Goal: Complete application form: Complete application form

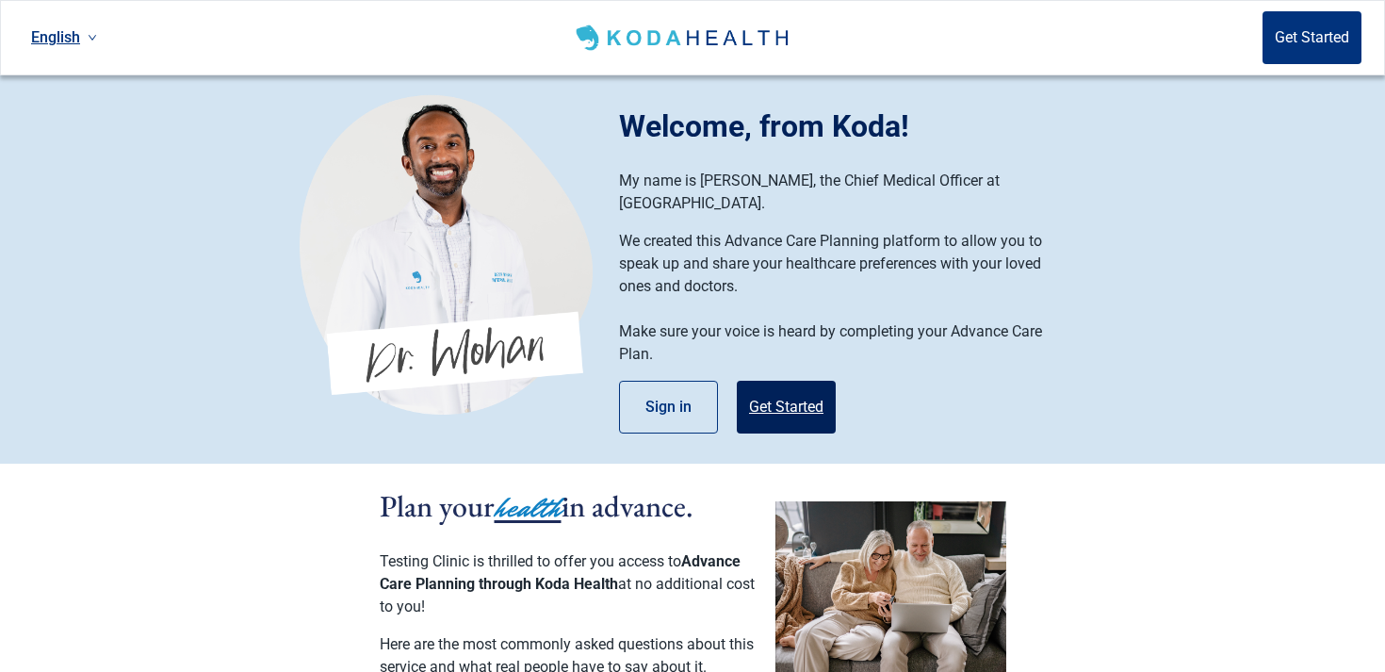
click at [787, 385] on button "Get Started" at bounding box center [786, 407] width 99 height 53
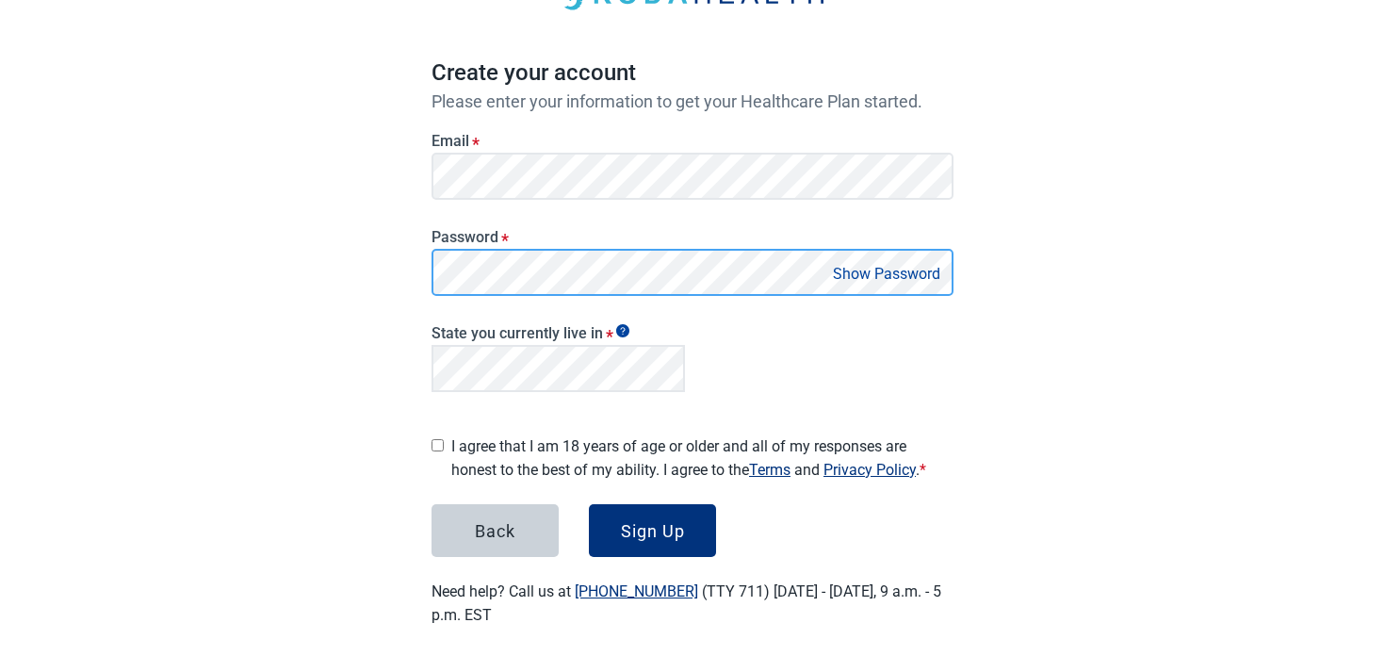
scroll to position [136, 0]
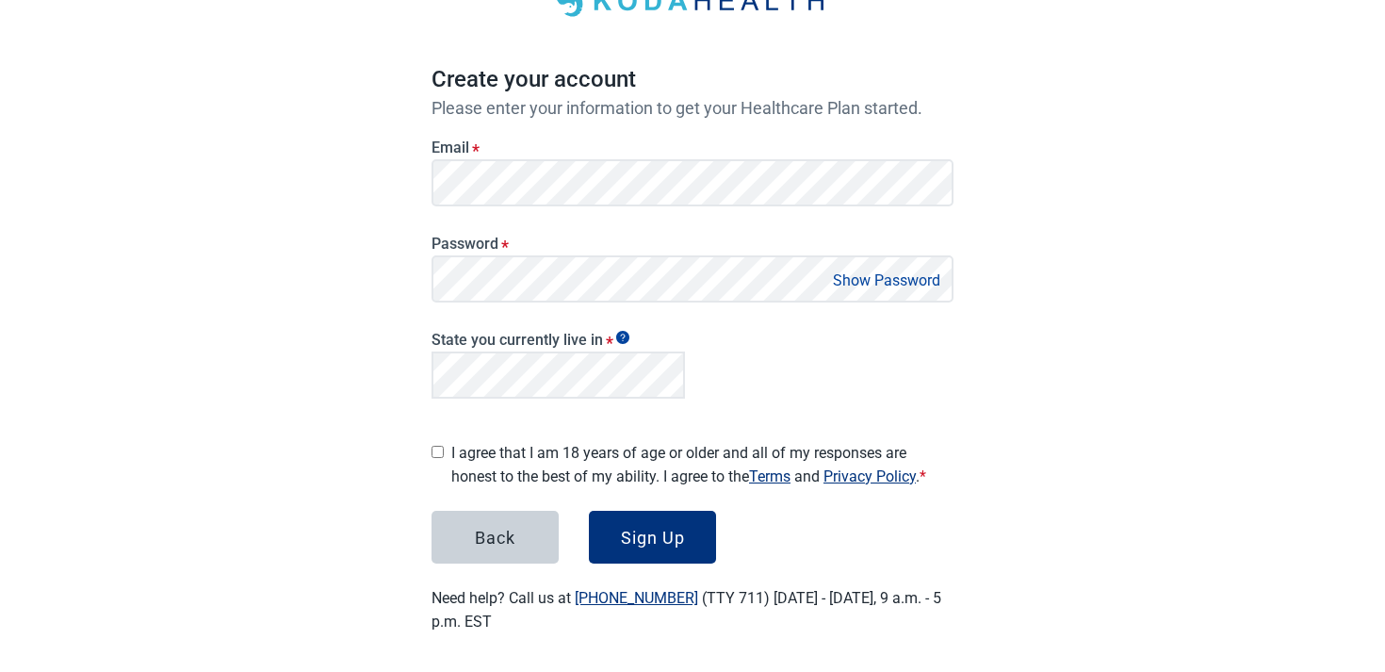
click at [442, 453] on div "Main content" at bounding box center [438, 449] width 12 height 31
click at [434, 435] on div "Main content" at bounding box center [438, 449] width 12 height 31
click at [441, 446] on input "I agree that I am 18 years of age or older and all of my responses are honest t…" at bounding box center [438, 452] width 12 height 12
checkbox input "true"
click at [846, 287] on button "Show Password" at bounding box center [886, 280] width 119 height 25
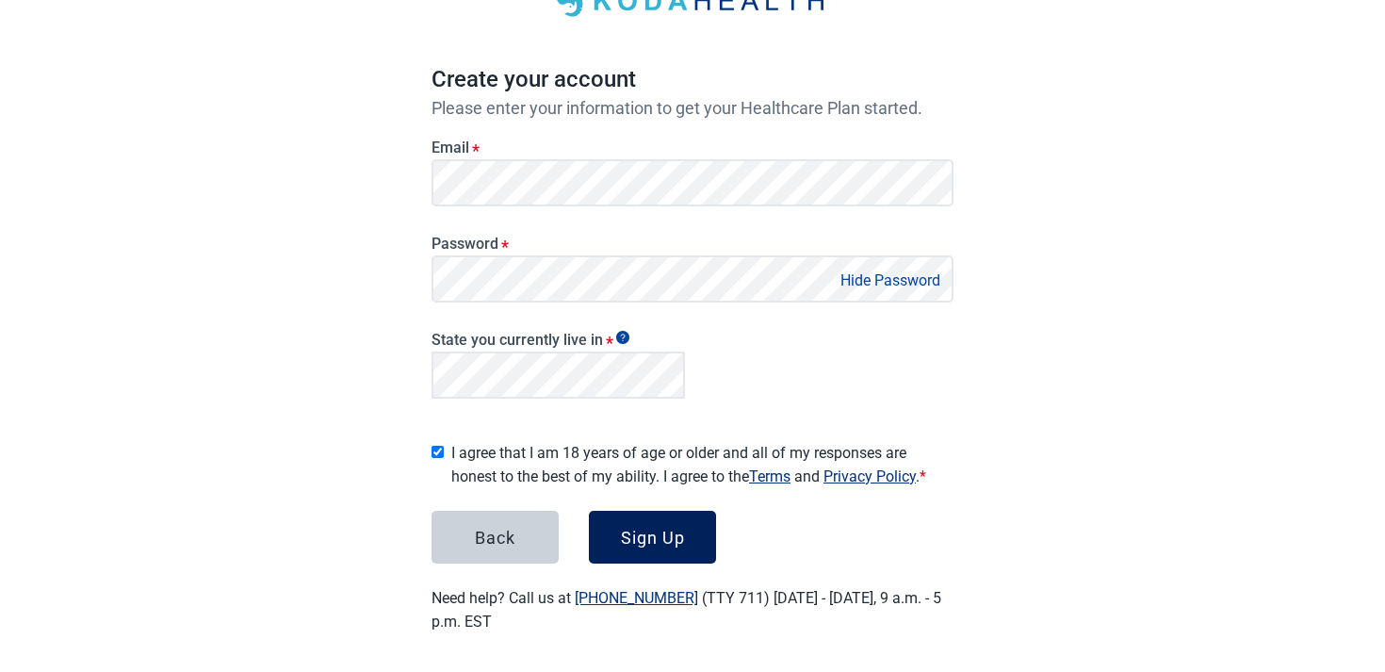
click at [662, 517] on button "Sign Up" at bounding box center [652, 537] width 127 height 53
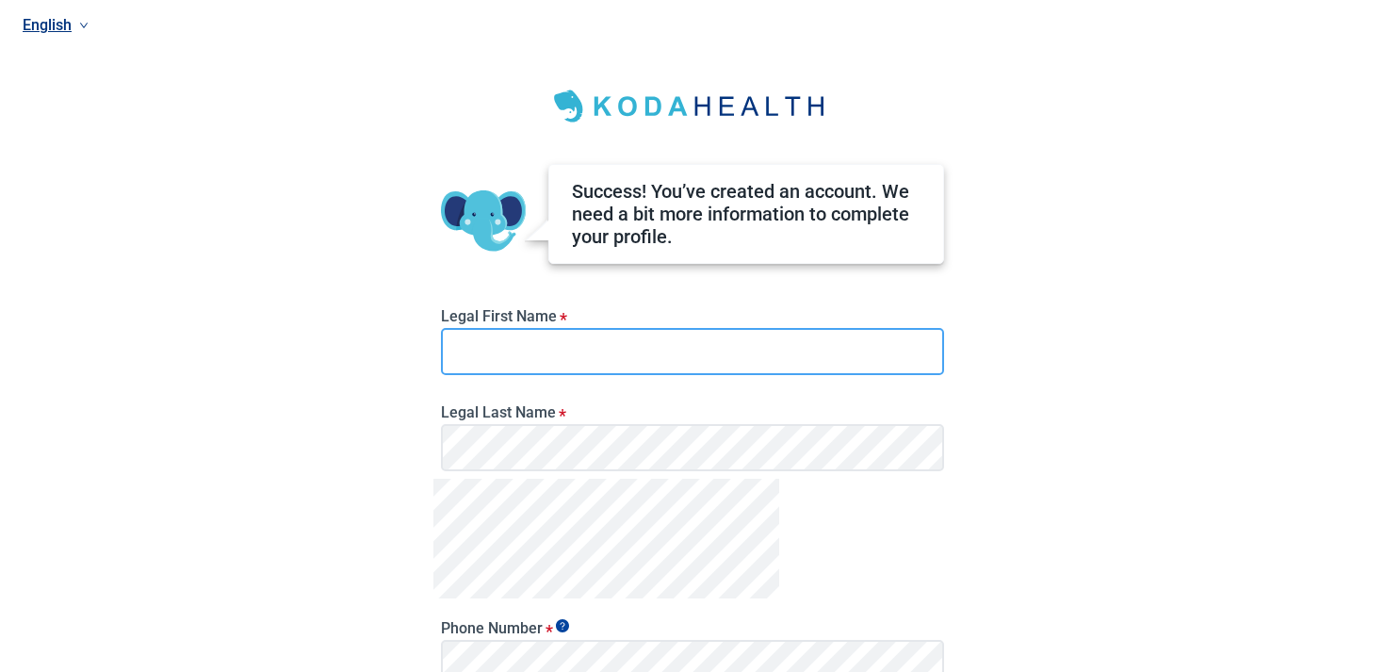
click at [596, 347] on input "Legal First Name *" at bounding box center [692, 351] width 503 height 47
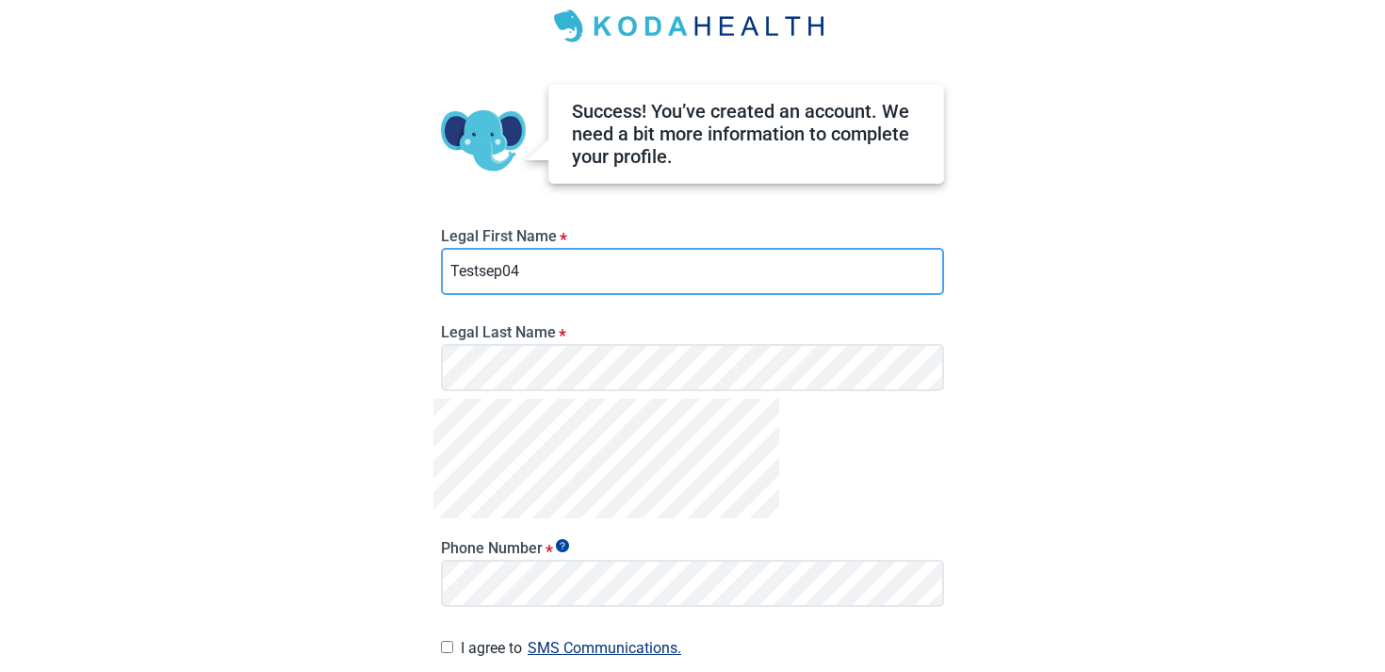
type input "Testsep04"
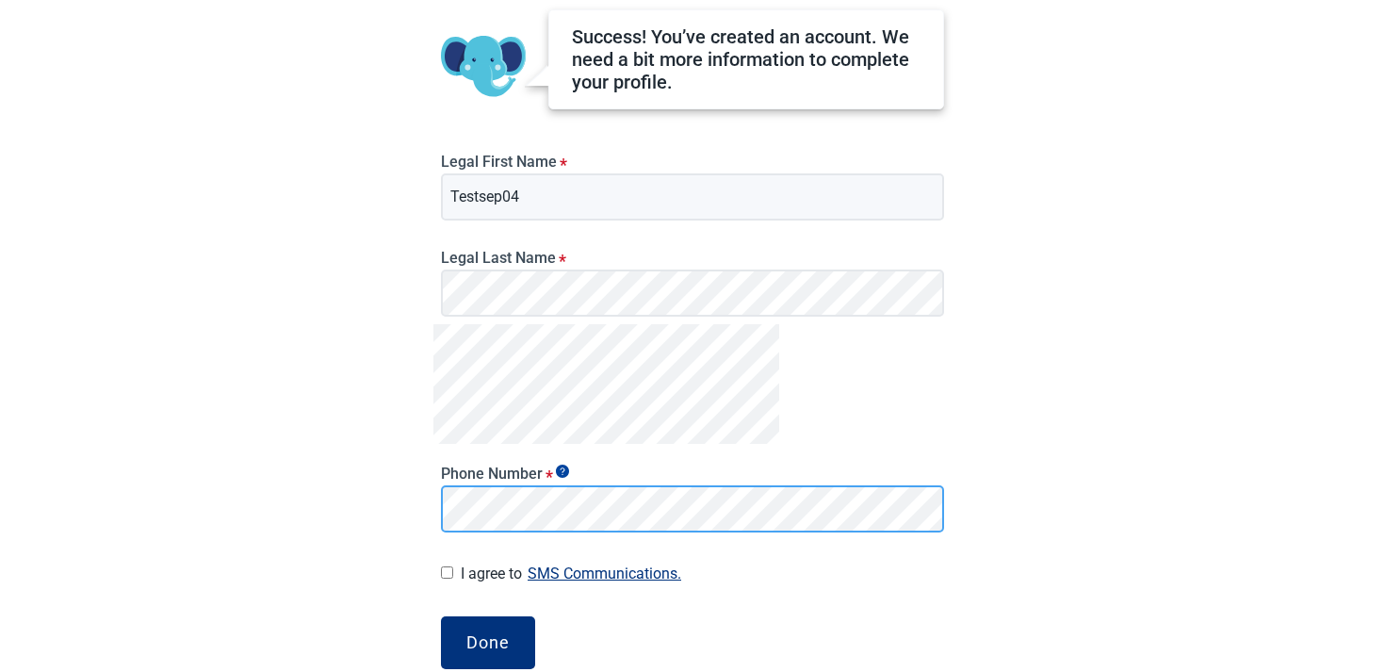
scroll to position [244, 0]
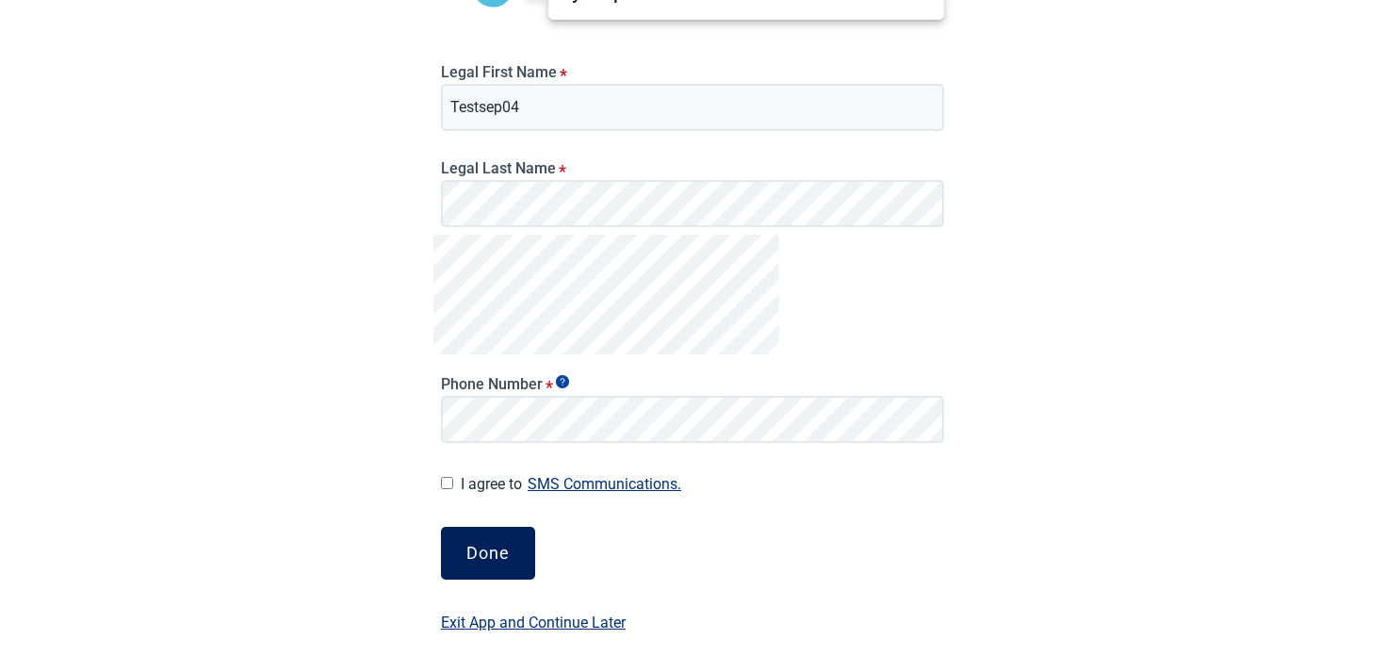
click at [483, 576] on button "Done" at bounding box center [488, 553] width 94 height 53
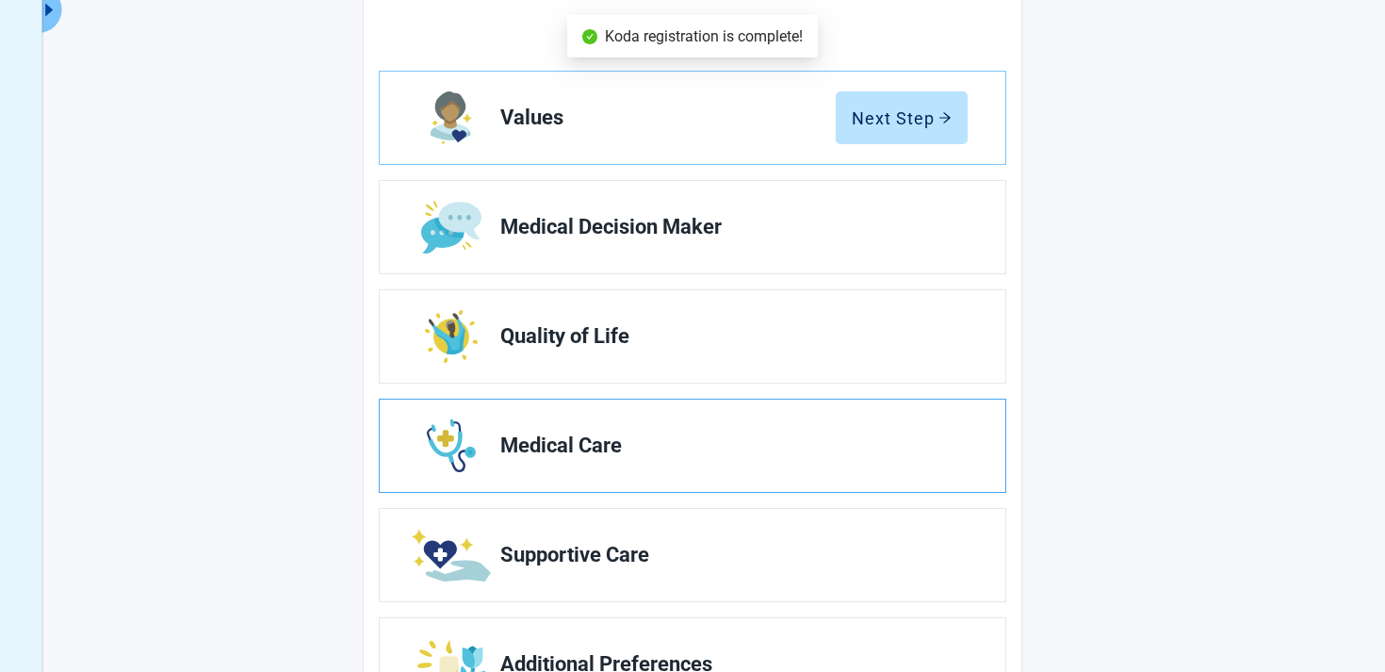
click at [715, 428] on link "Medical Care" at bounding box center [693, 446] width 626 height 92
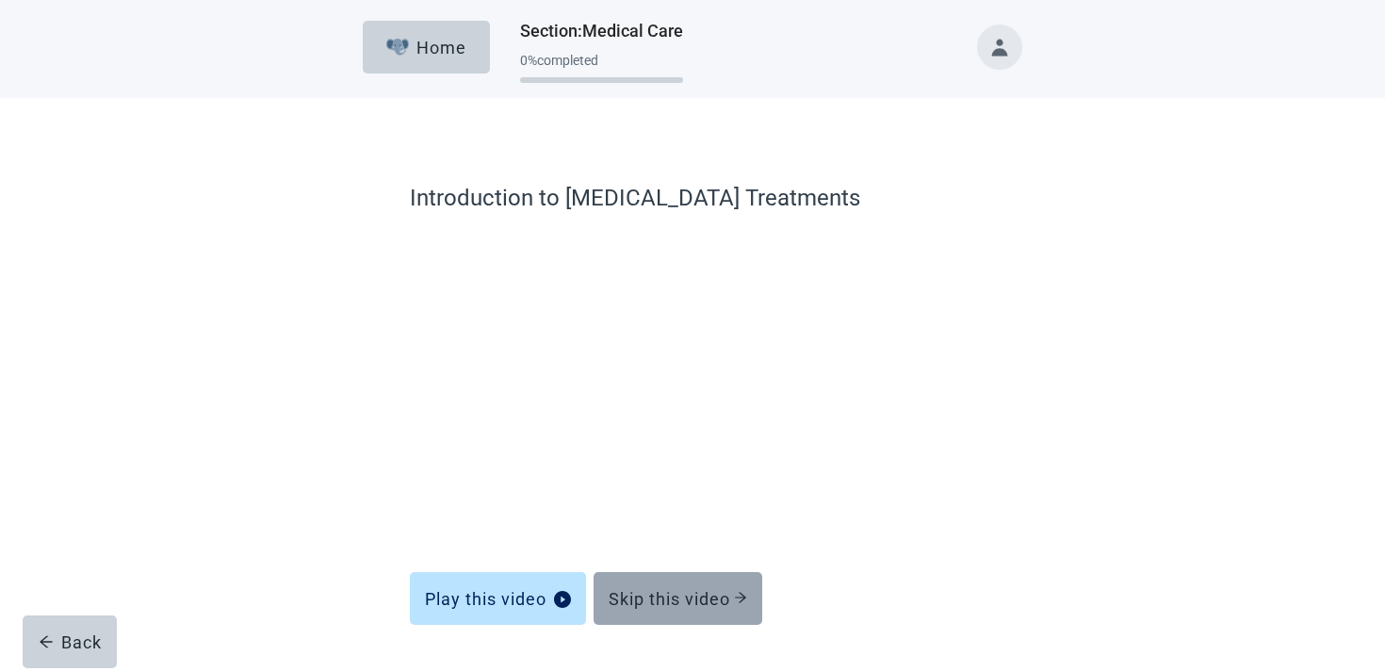
click at [707, 587] on button "Skip this video" at bounding box center [678, 598] width 169 height 53
click at [629, 582] on button "Skip this video" at bounding box center [678, 598] width 169 height 53
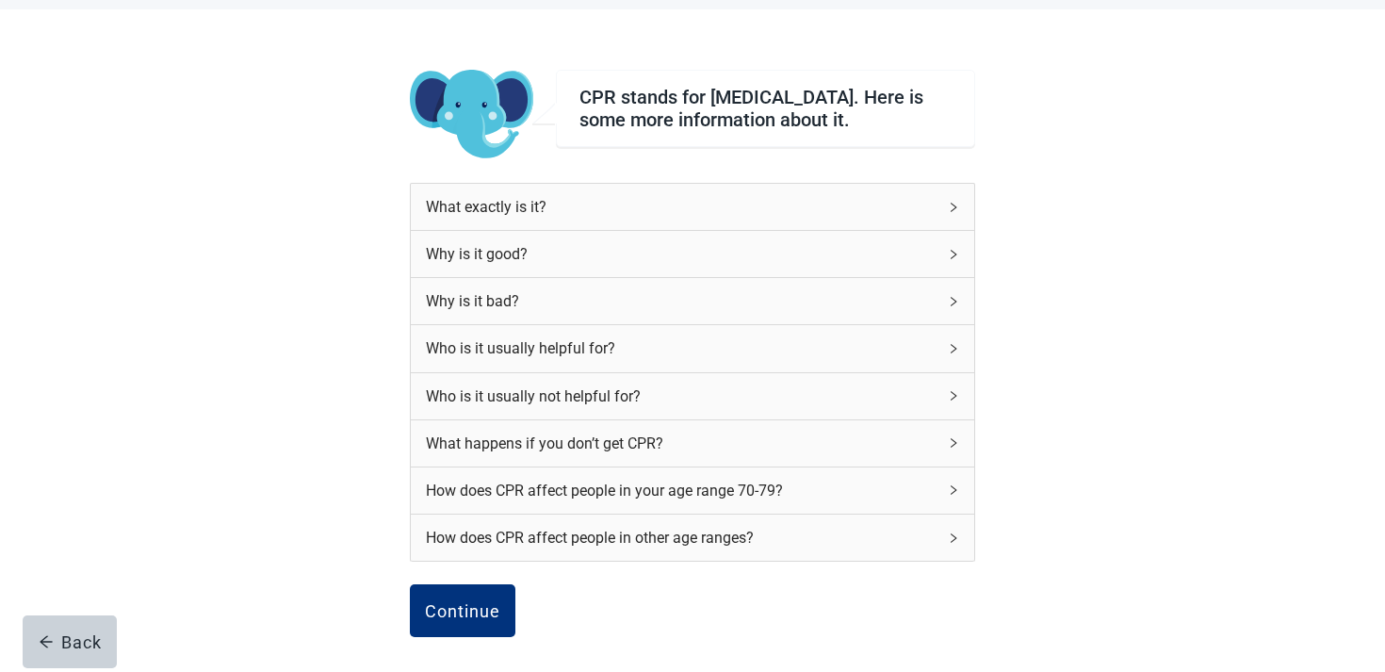
scroll to position [184, 0]
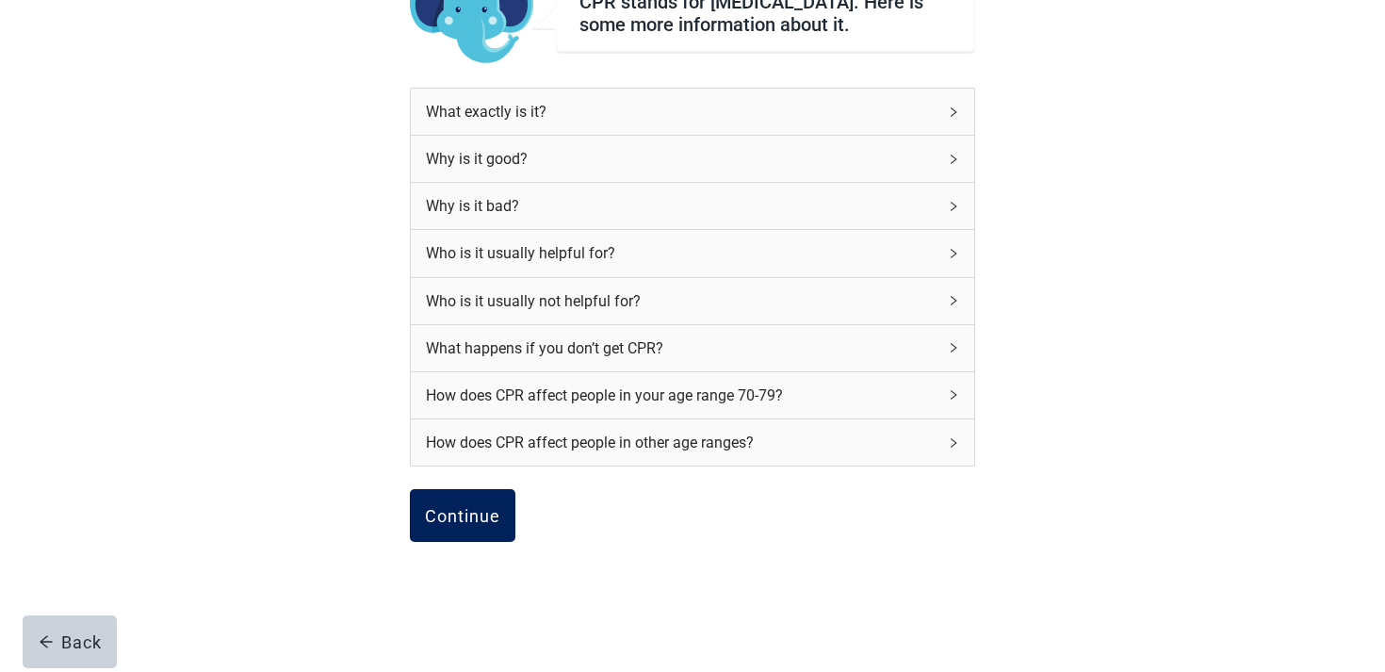
click at [505, 535] on button "Continue" at bounding box center [463, 515] width 106 height 53
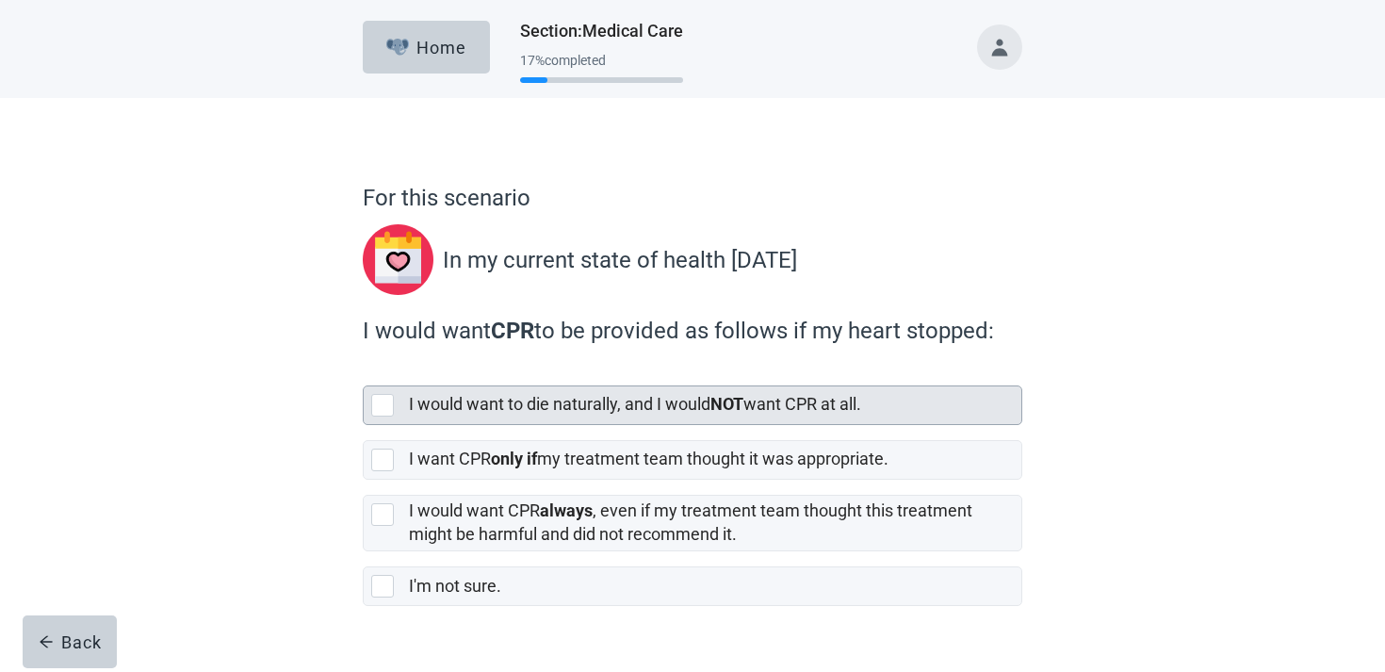
click at [493, 389] on div "I would want to die naturally, and I would NOT want CPR at all." at bounding box center [715, 405] width 613 height 38
click at [364, 371] on input "I would want to die naturally, and I would NOT want CPR at all." at bounding box center [363, 370] width 1 height 1
checkbox input "true"
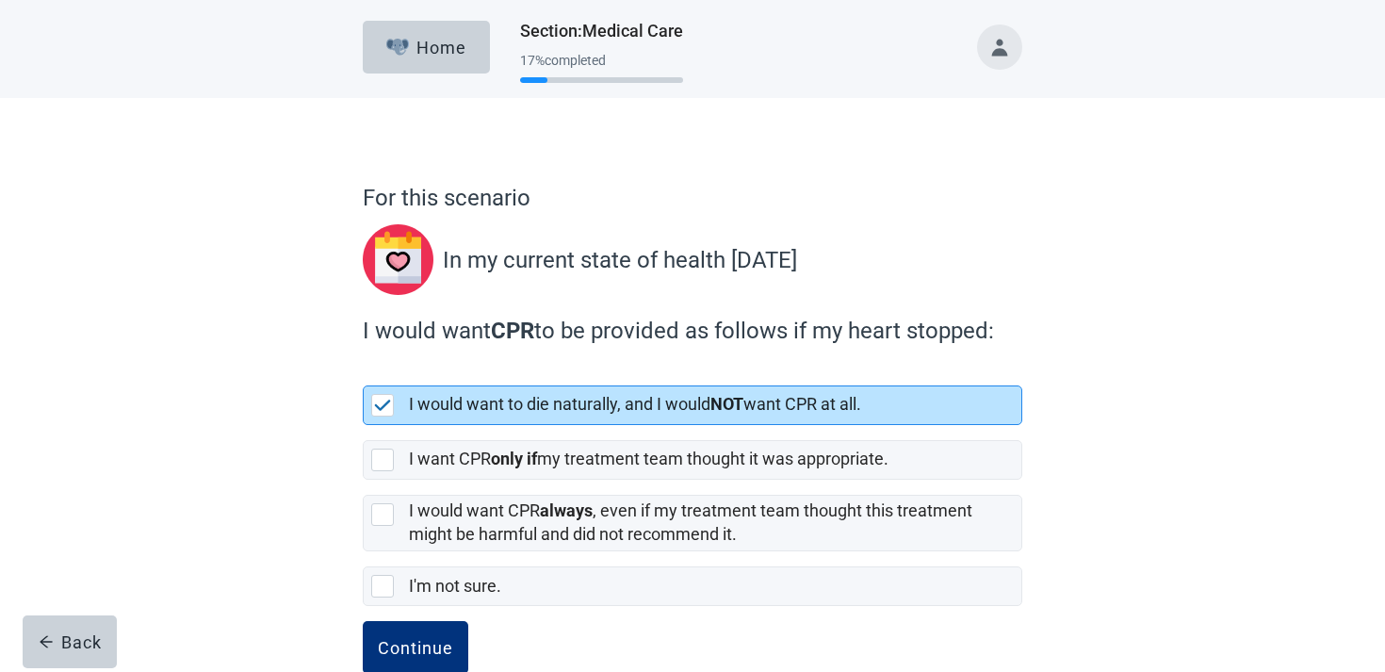
scroll to position [43, 0]
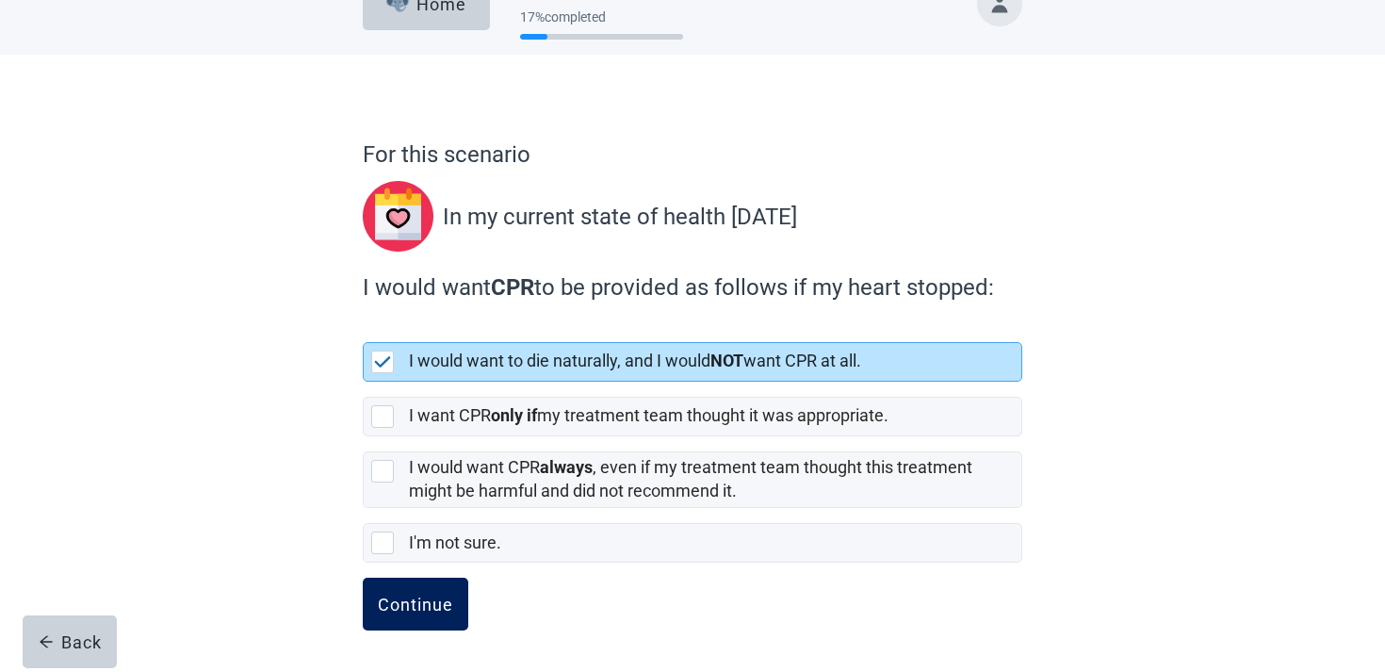
click at [429, 603] on div "Continue" at bounding box center [415, 604] width 75 height 19
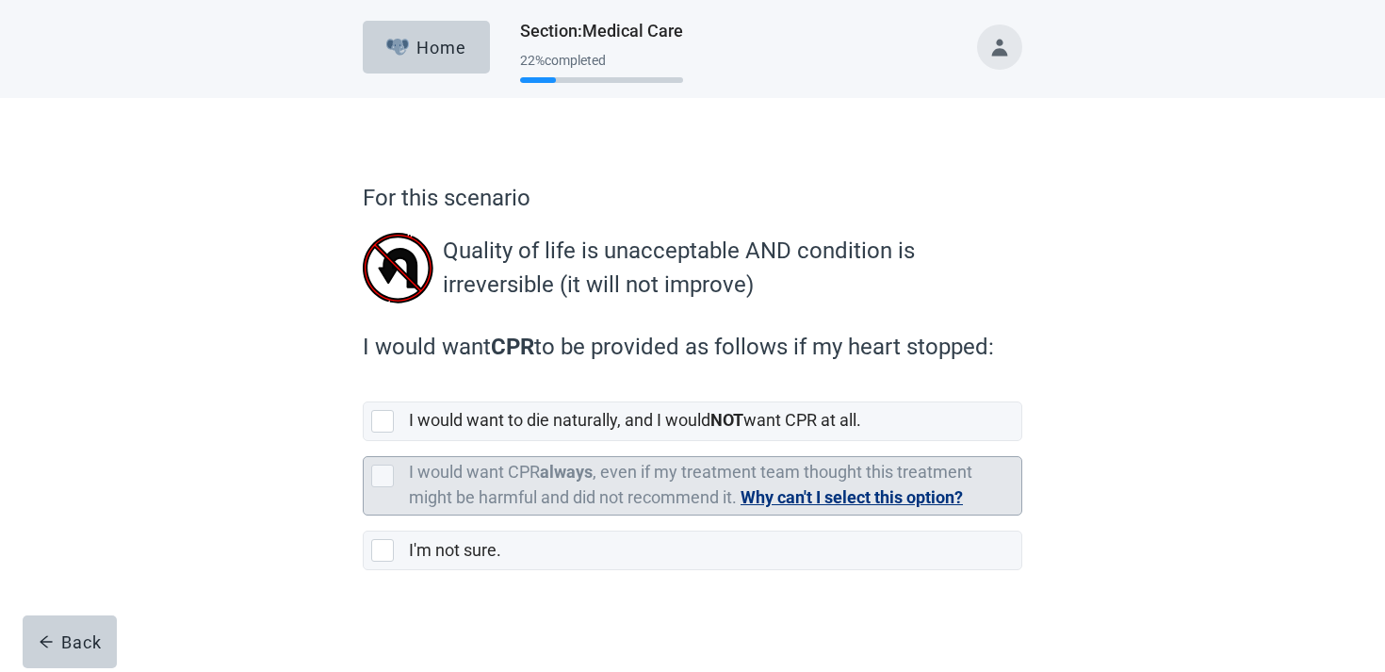
click at [465, 464] on label "I would want CPR always , even if my treatment team thought this treatment migh…" at bounding box center [691, 484] width 564 height 45
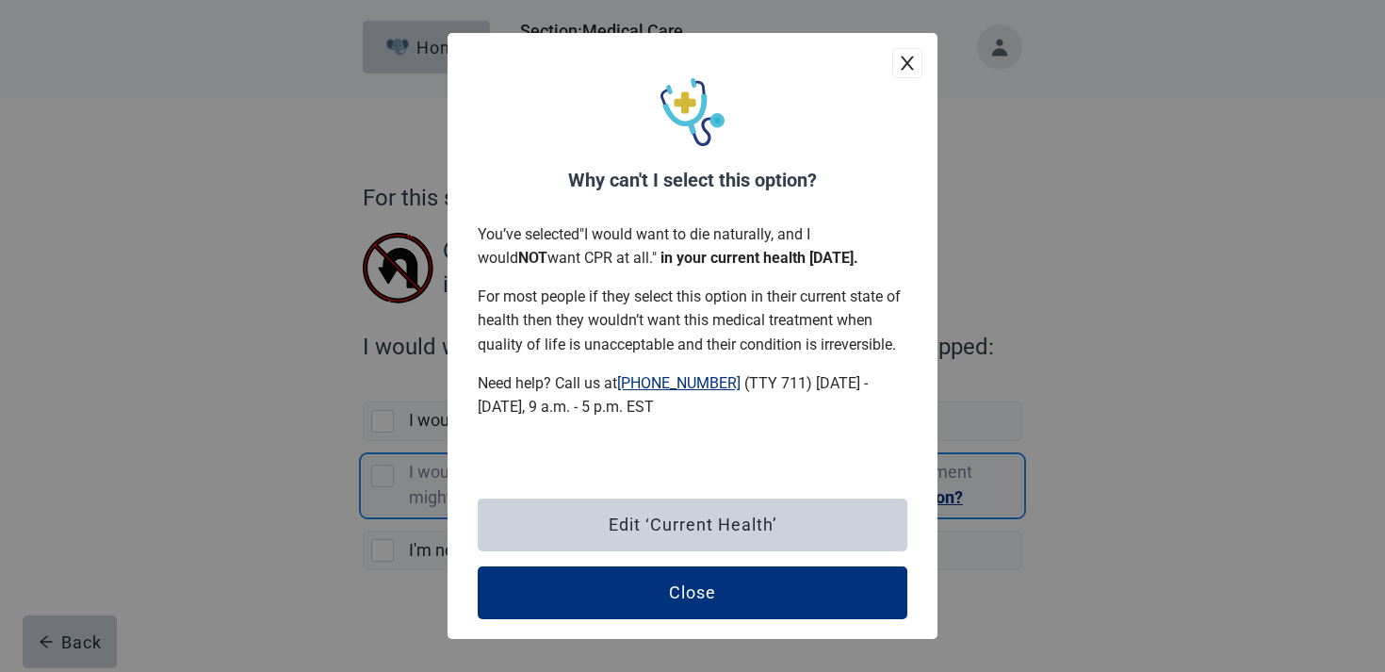
click at [902, 70] on icon "close" at bounding box center [907, 63] width 19 height 19
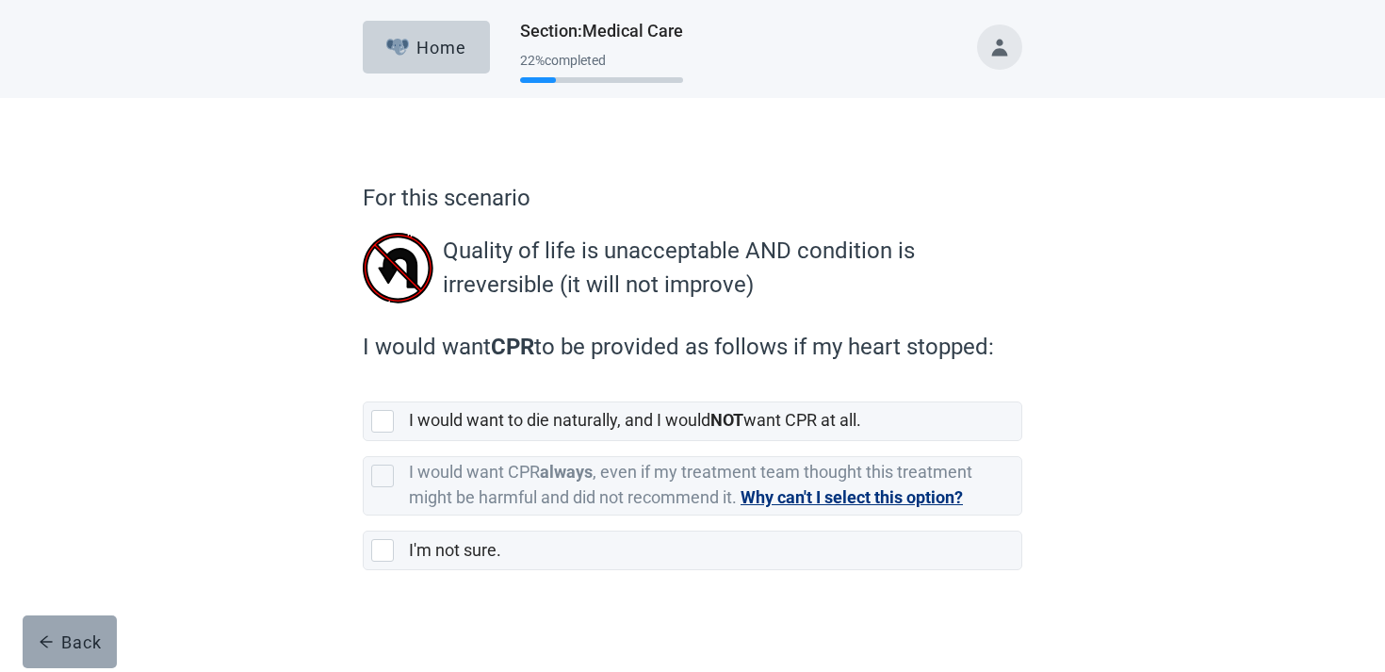
click at [66, 646] on div "Back" at bounding box center [70, 641] width 63 height 19
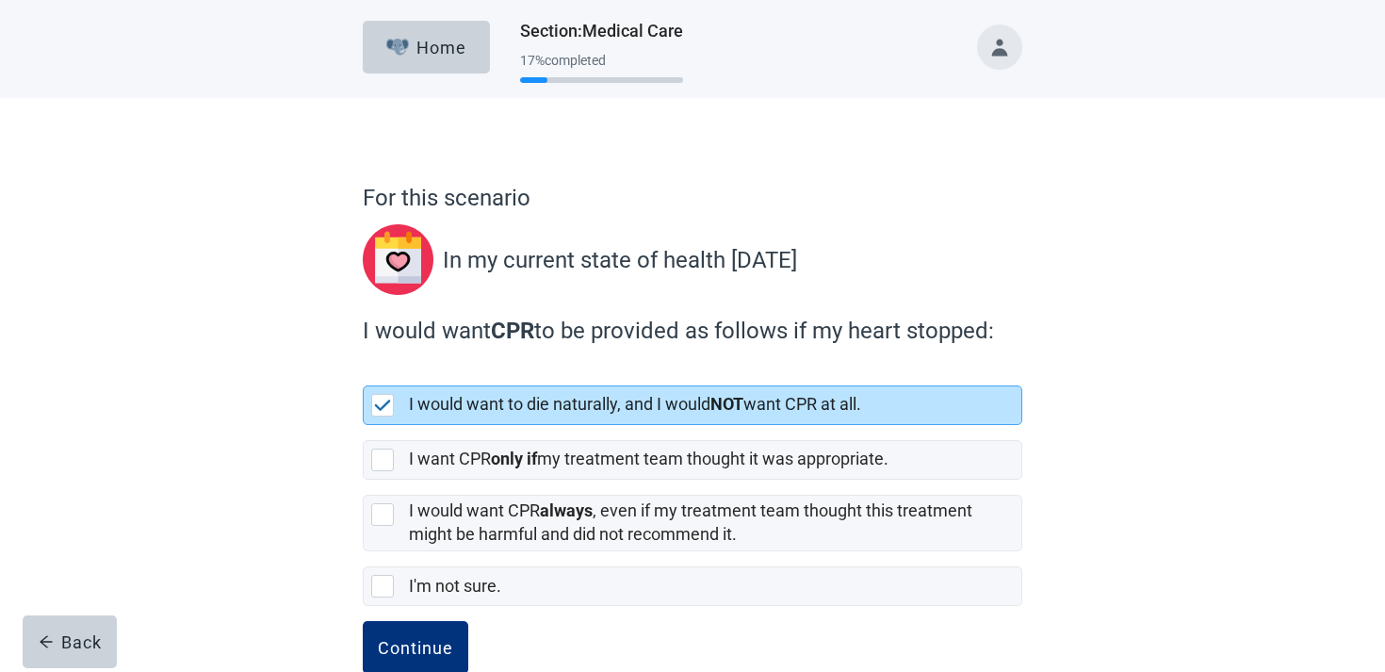
scroll to position [43, 0]
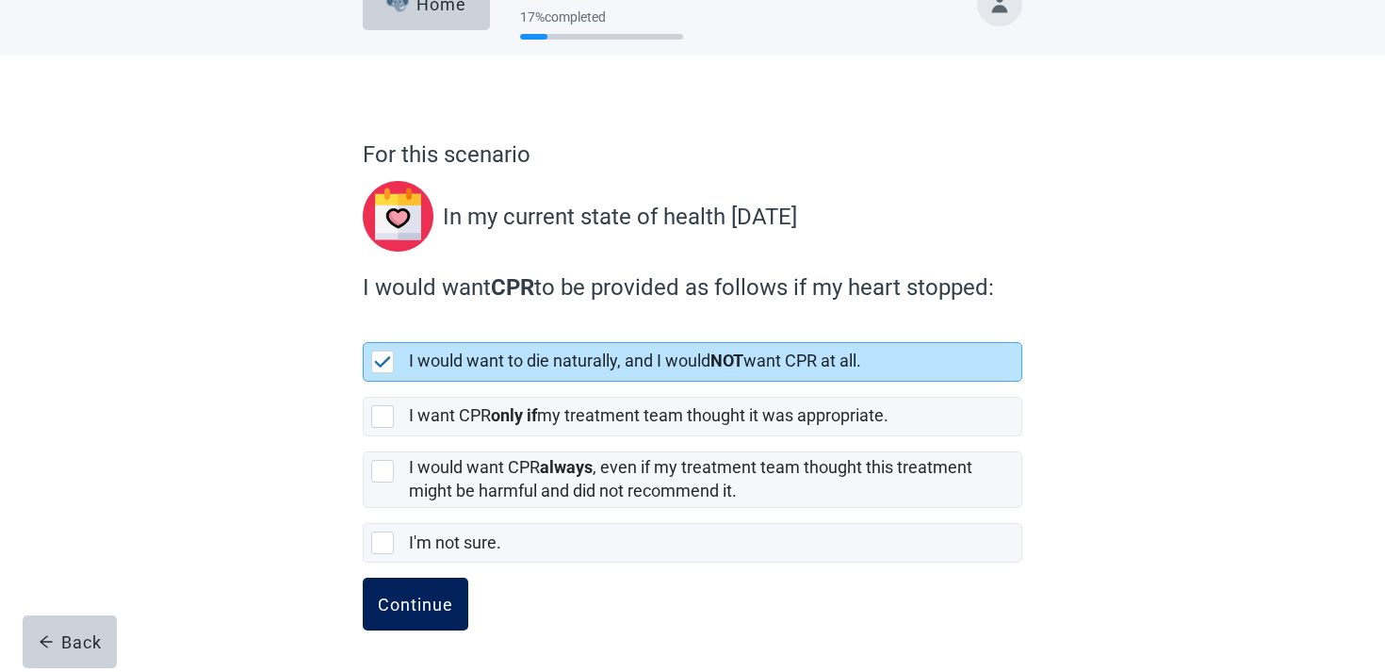
click at [416, 611] on div "Continue" at bounding box center [415, 604] width 75 height 19
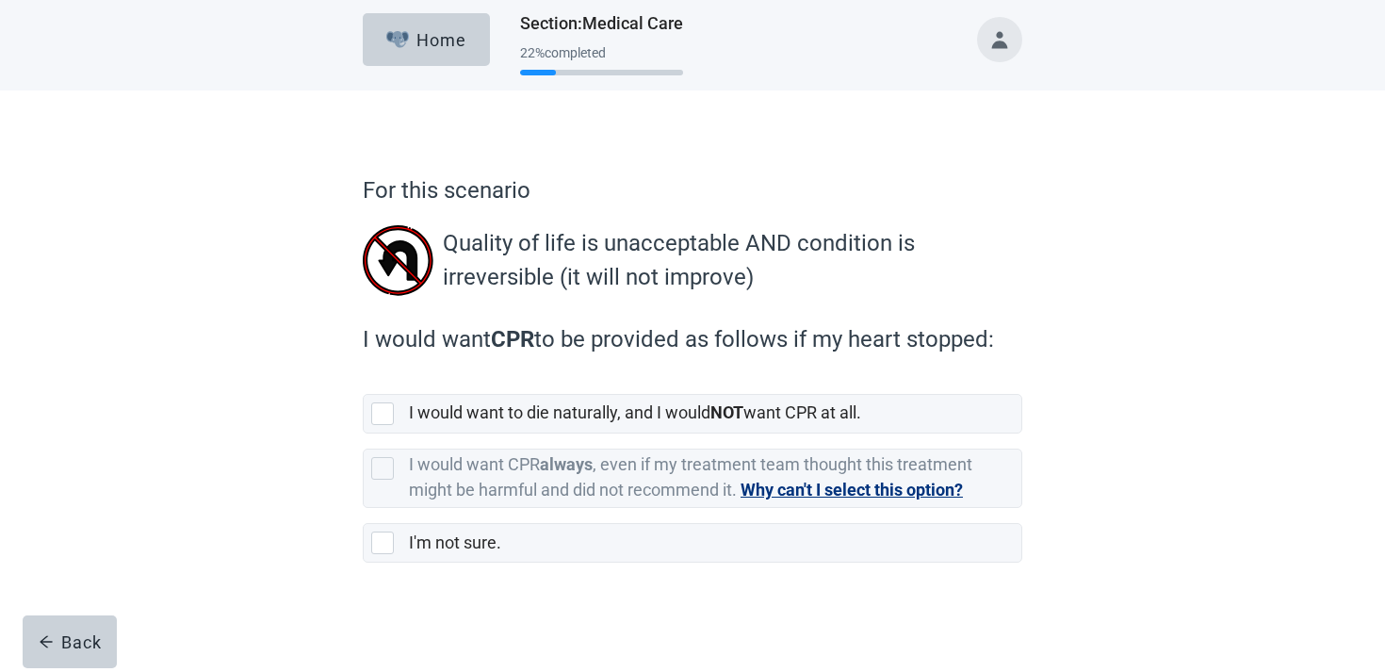
scroll to position [8, 0]
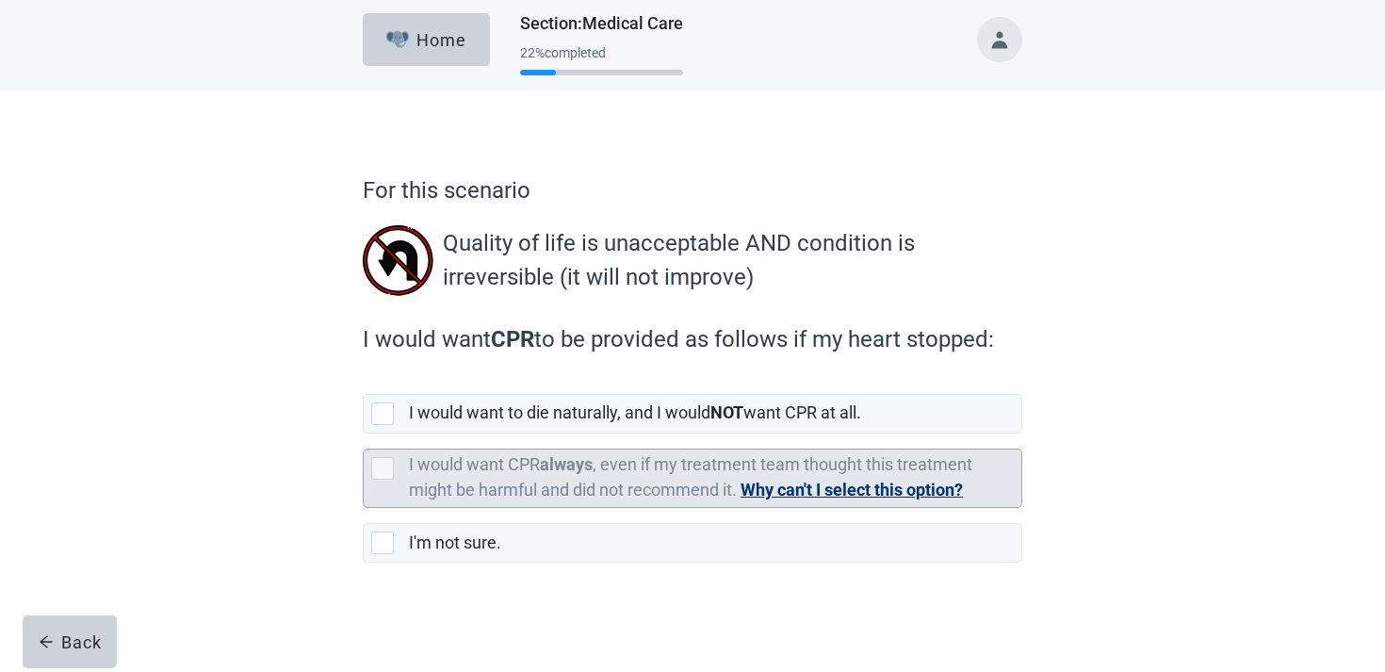
click at [528, 460] on label "I would want CPR always , even if my treatment team thought this treatment migh…" at bounding box center [691, 476] width 564 height 45
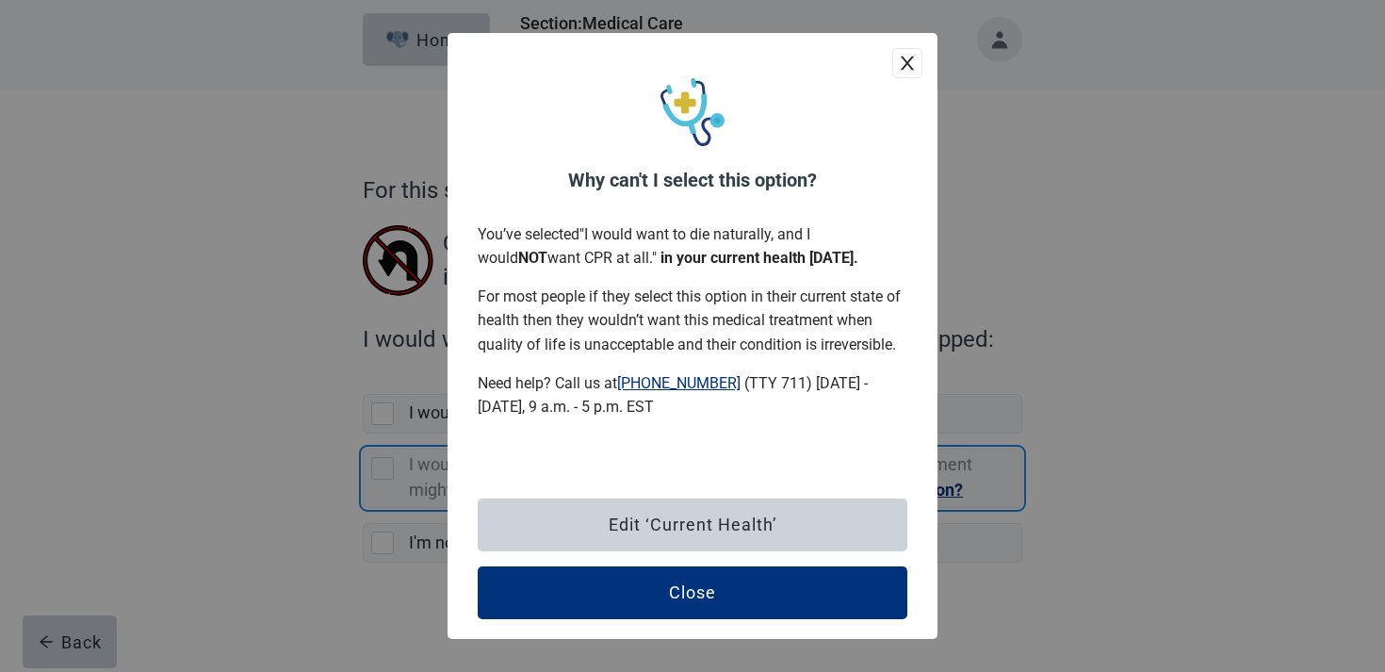
click at [913, 61] on icon "close" at bounding box center [907, 63] width 19 height 19
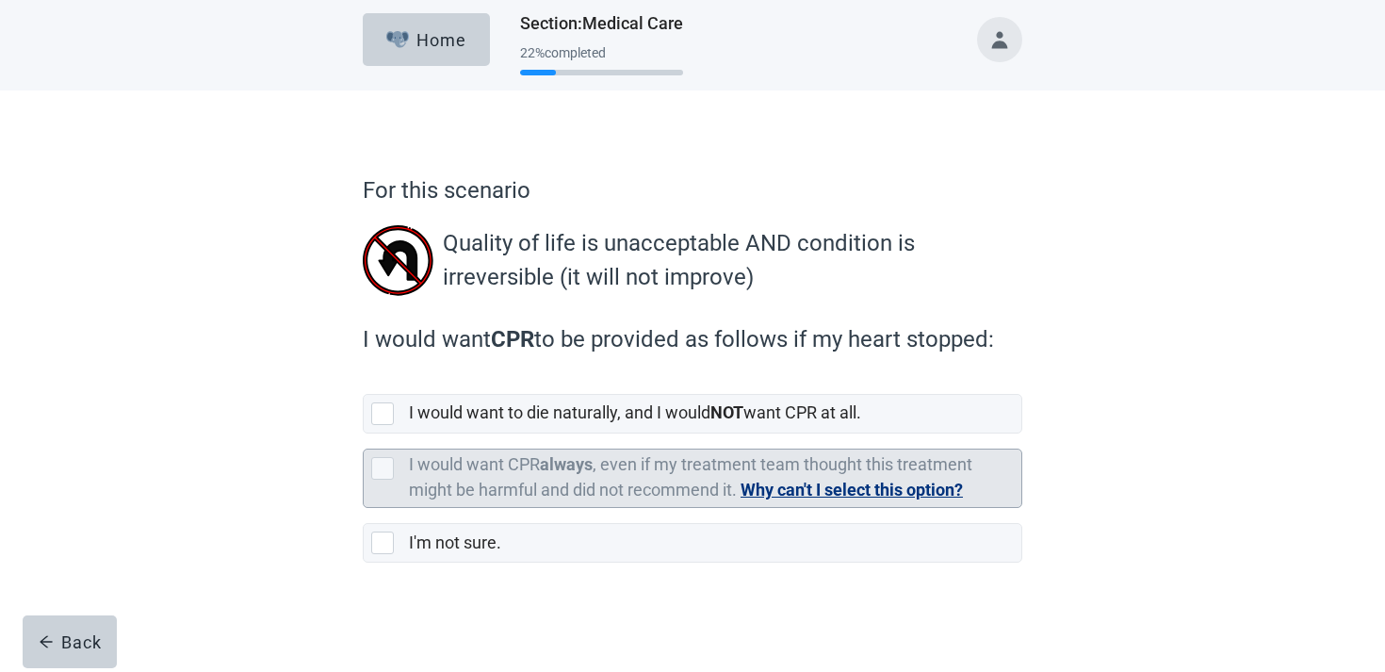
click at [1015, 485] on div "I would want CPR always , even if my treatment team thought this treatment migh…" at bounding box center [715, 478] width 613 height 57
click at [364, 434] on input "I would want CPR always , even if my treatment team thought this treatment migh…" at bounding box center [363, 434] width 1 height 1
checkbox input "false"
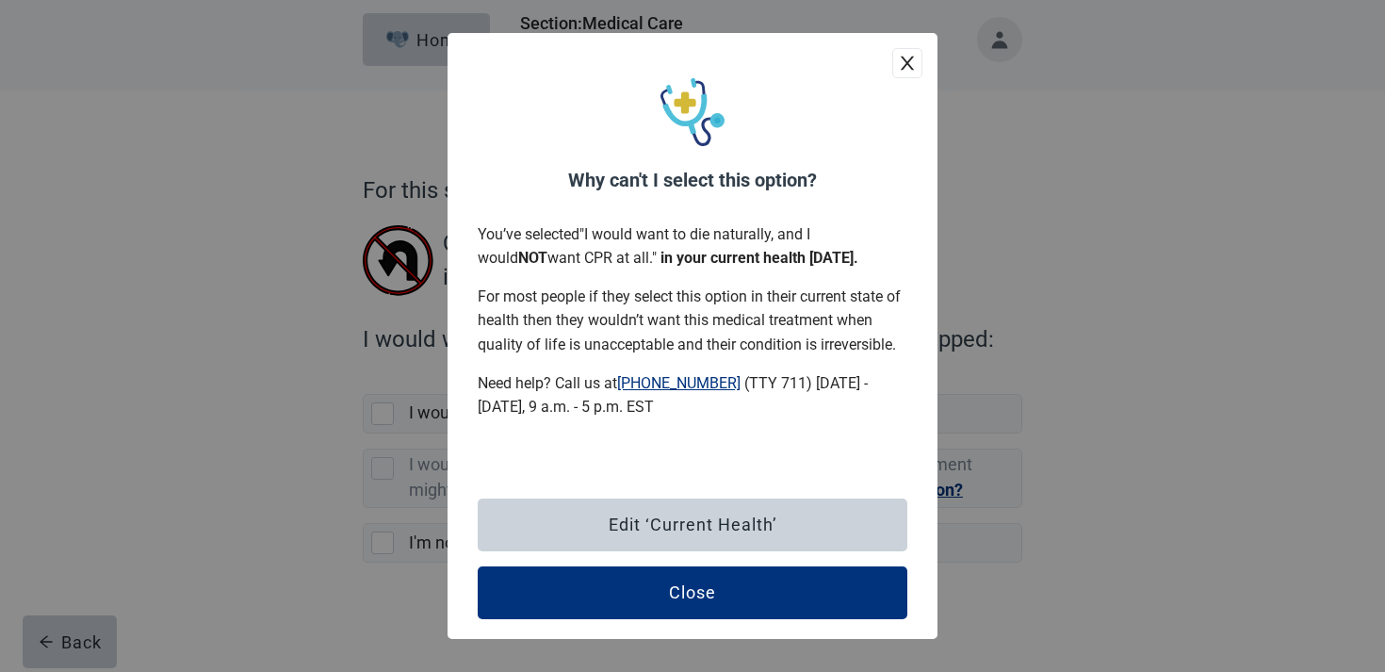
click at [909, 55] on icon "close" at bounding box center [907, 63] width 19 height 19
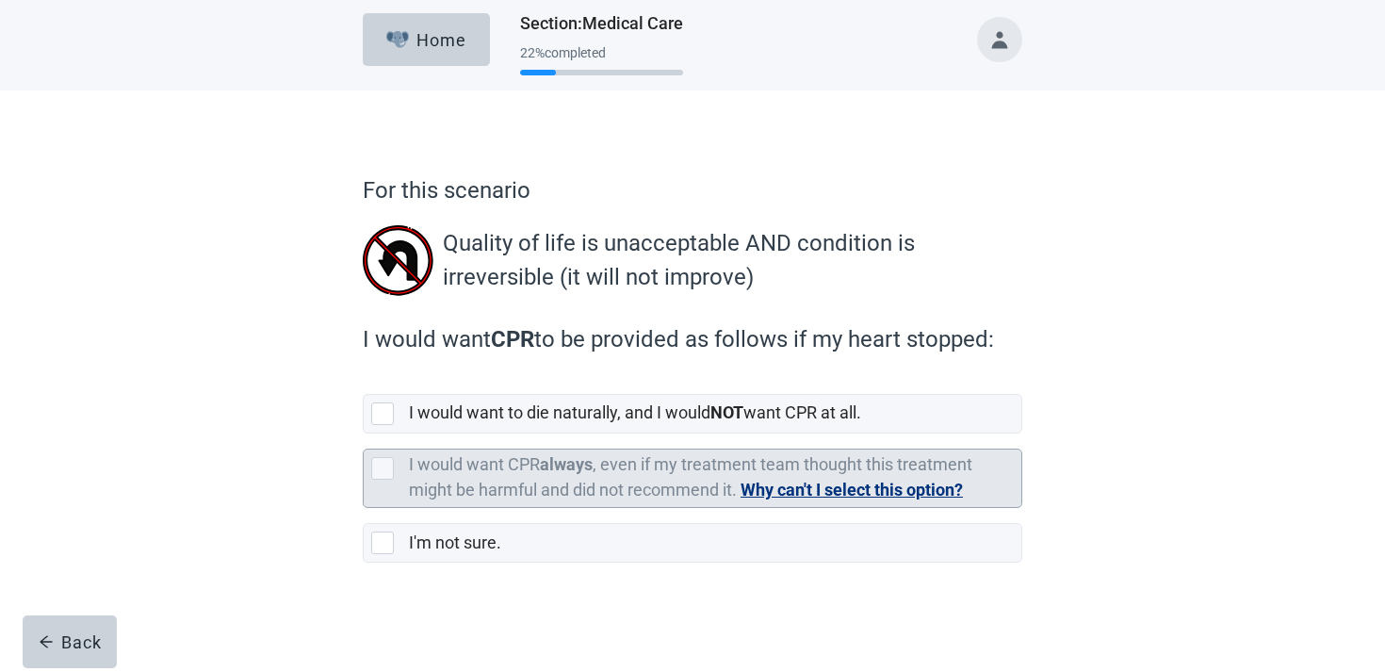
click at [516, 467] on label "I would want CPR always , even if my treatment team thought this treatment migh…" at bounding box center [691, 476] width 564 height 45
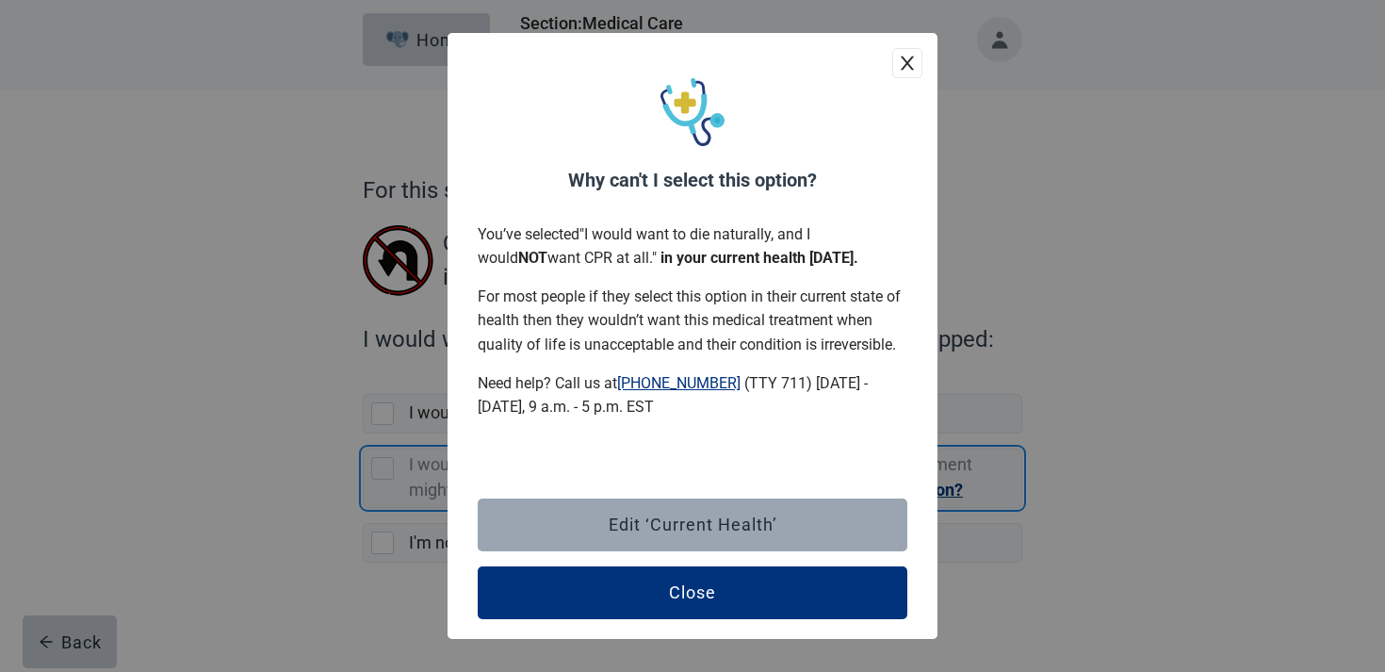
click at [612, 524] on div "Edit ‘Current Health’" at bounding box center [693, 525] width 169 height 19
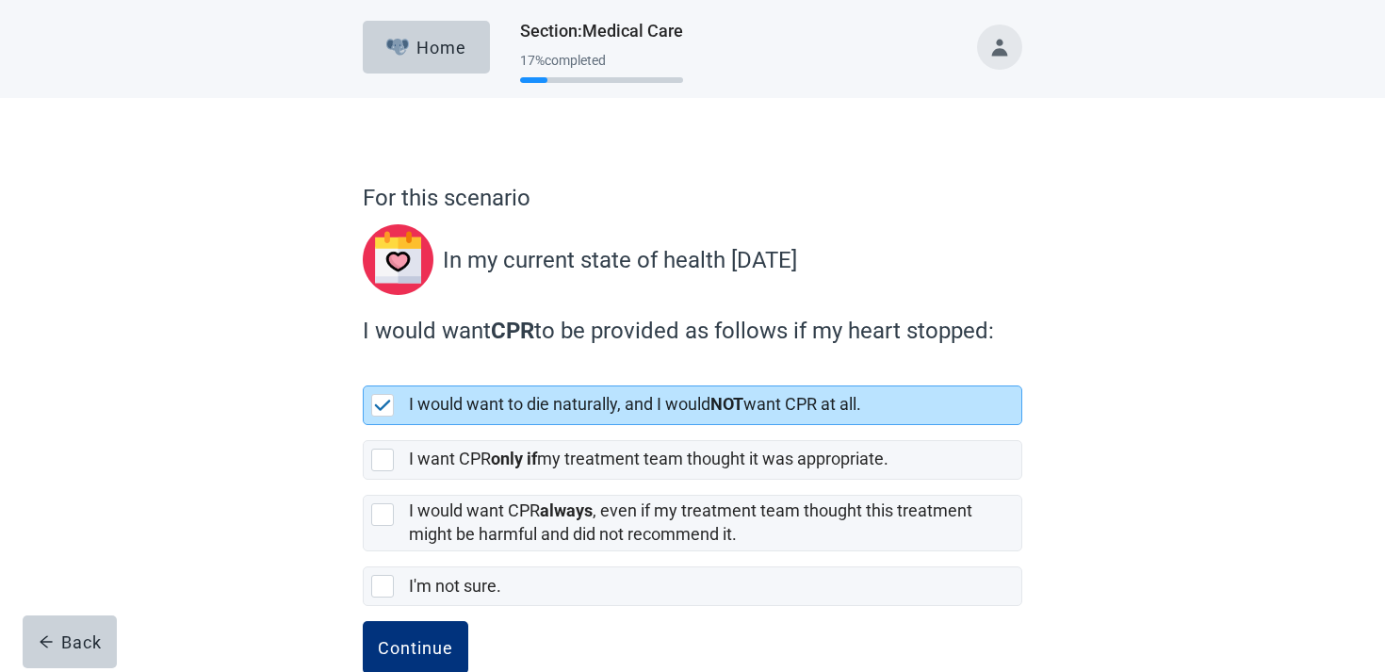
scroll to position [43, 0]
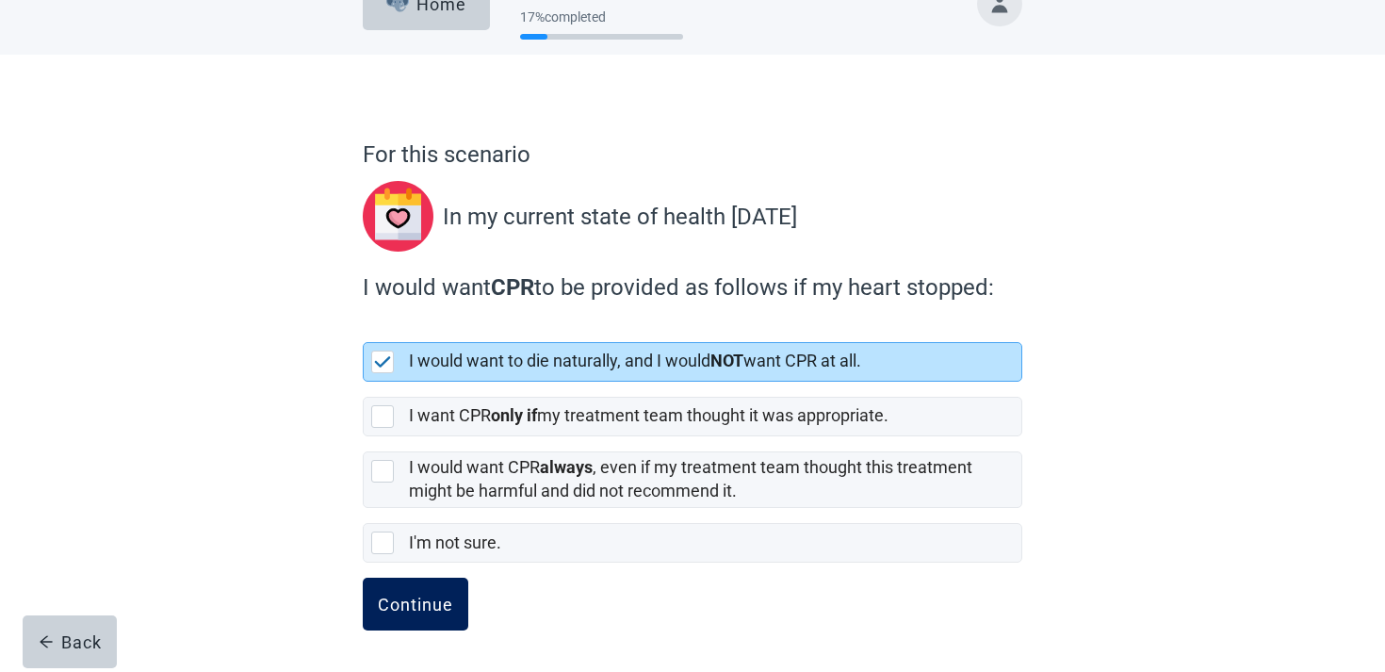
click at [396, 590] on button "Continue" at bounding box center [416, 604] width 106 height 53
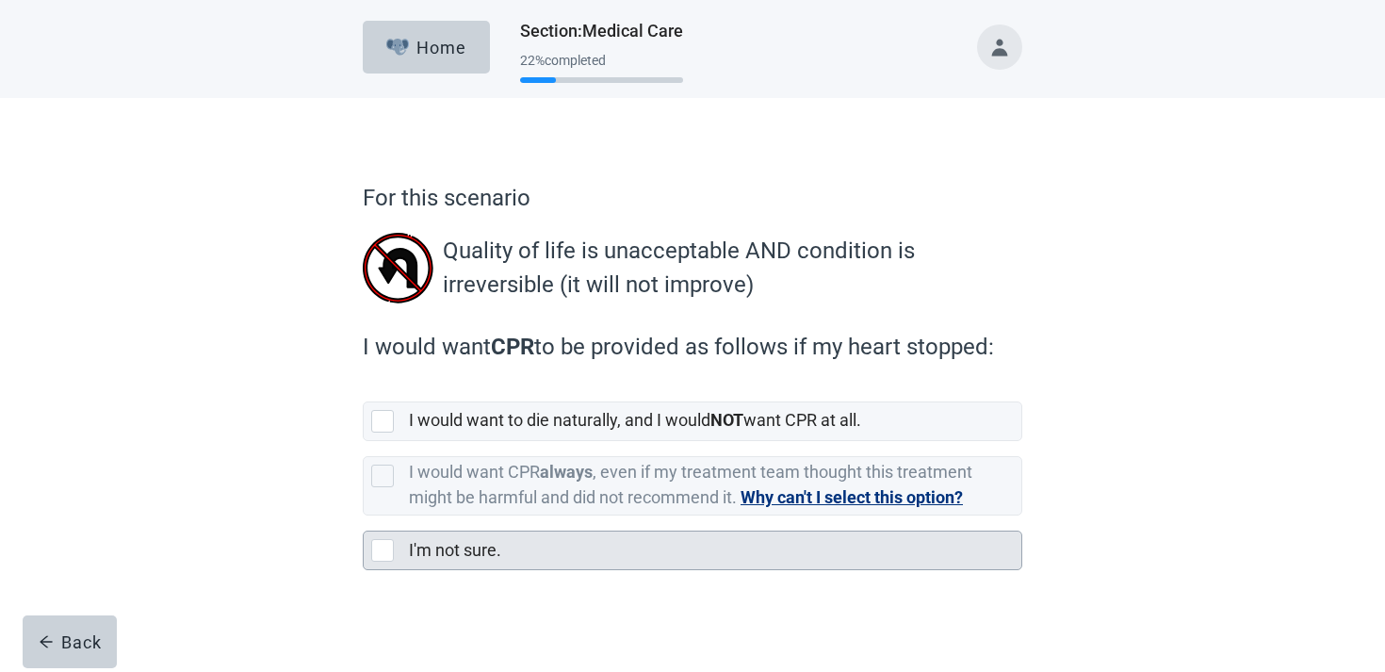
scroll to position [8, 0]
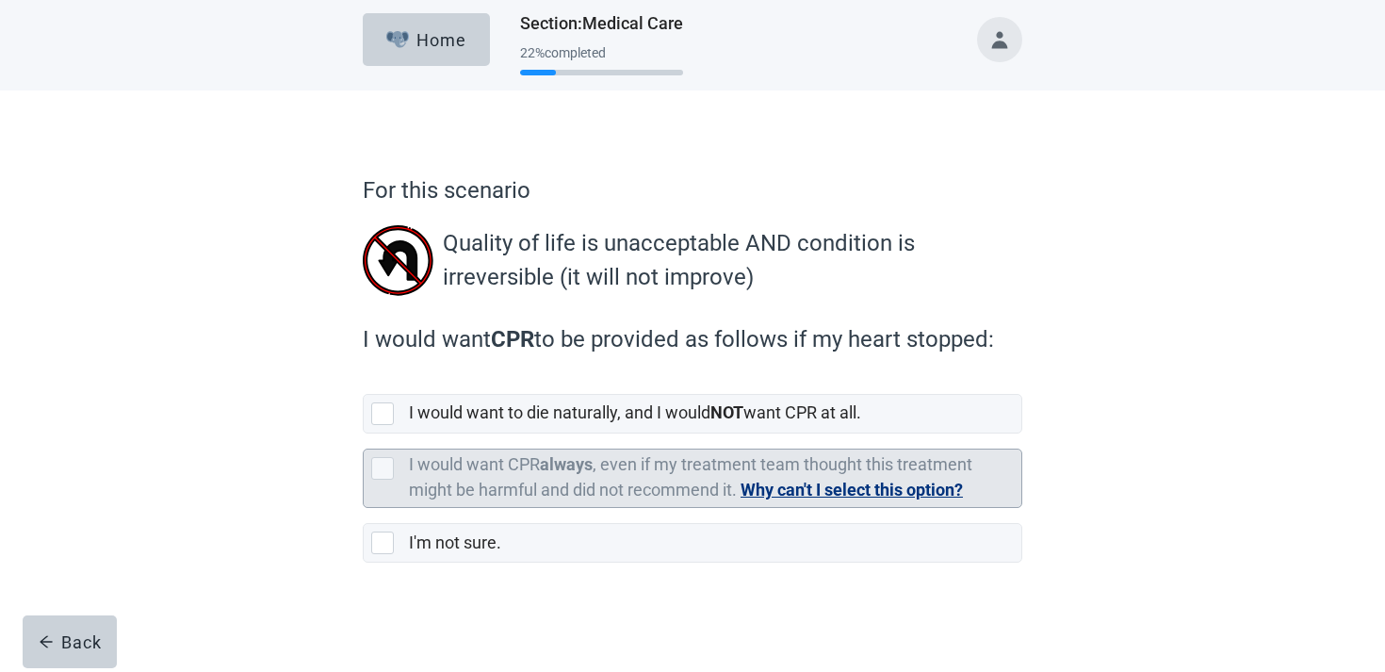
click at [798, 468] on label "I would want CPR always , even if my treatment team thought this treatment migh…" at bounding box center [691, 476] width 564 height 45
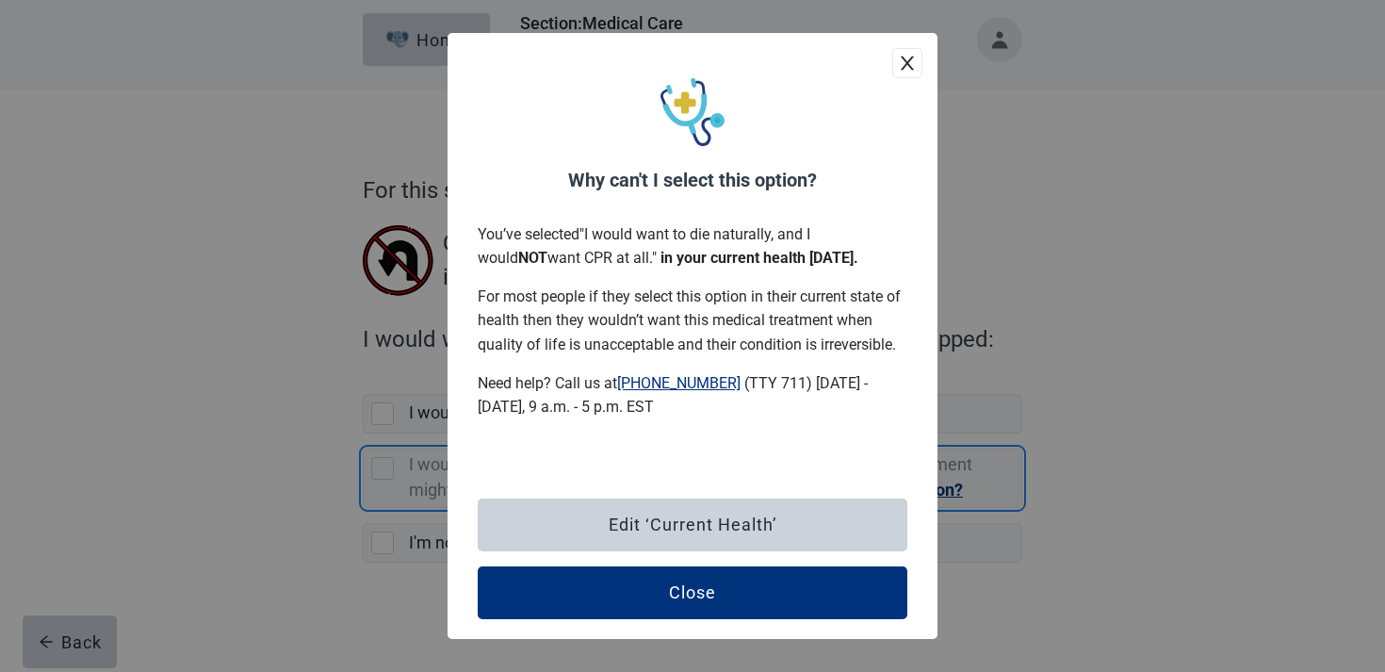
click at [658, 382] on link "[PHONE_NUMBER]" at bounding box center [678, 383] width 123 height 18
click at [908, 74] on button "close" at bounding box center [907, 63] width 30 height 30
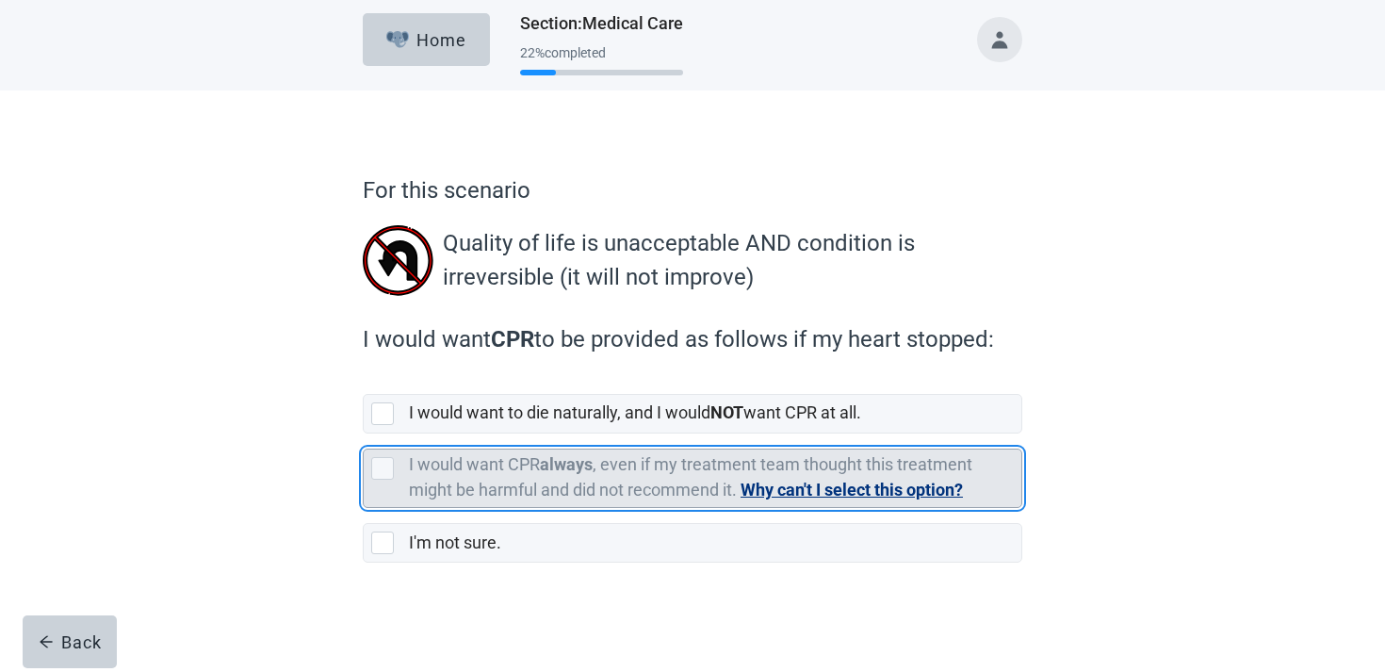
click at [793, 491] on button "Why can't I select this option?" at bounding box center [852, 490] width 222 height 26
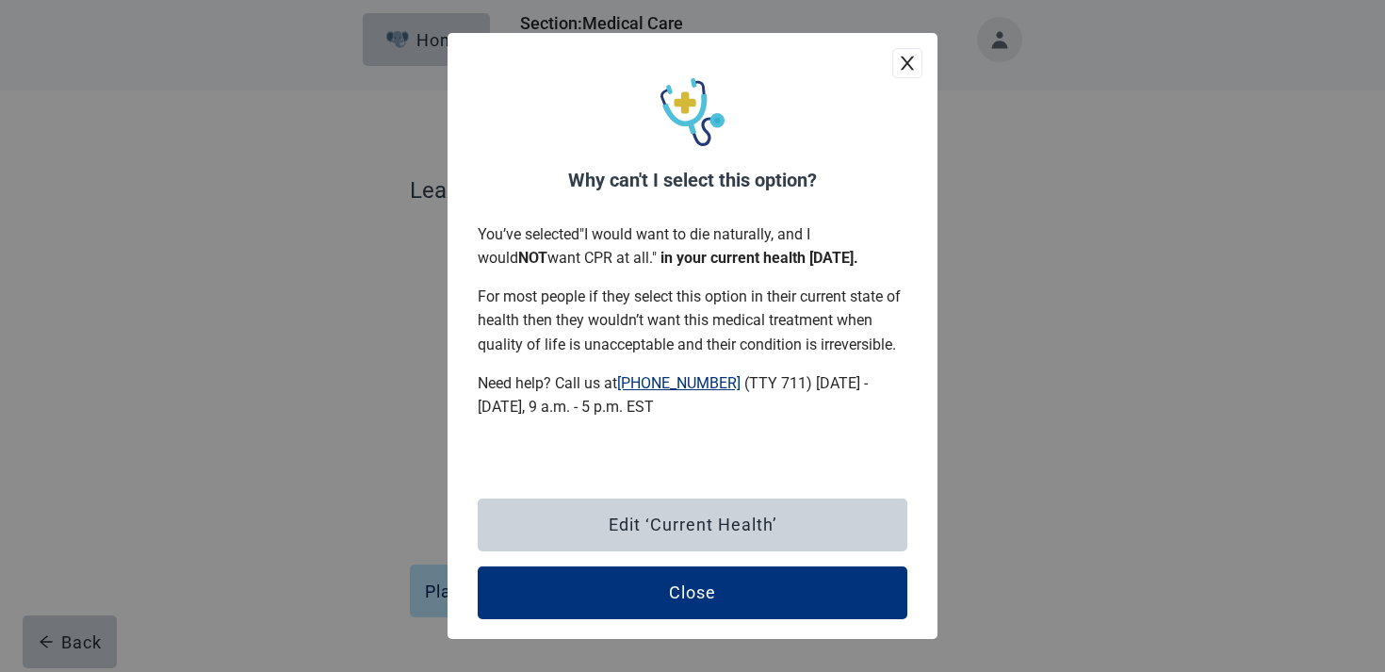
click at [914, 61] on icon "close" at bounding box center [907, 63] width 19 height 19
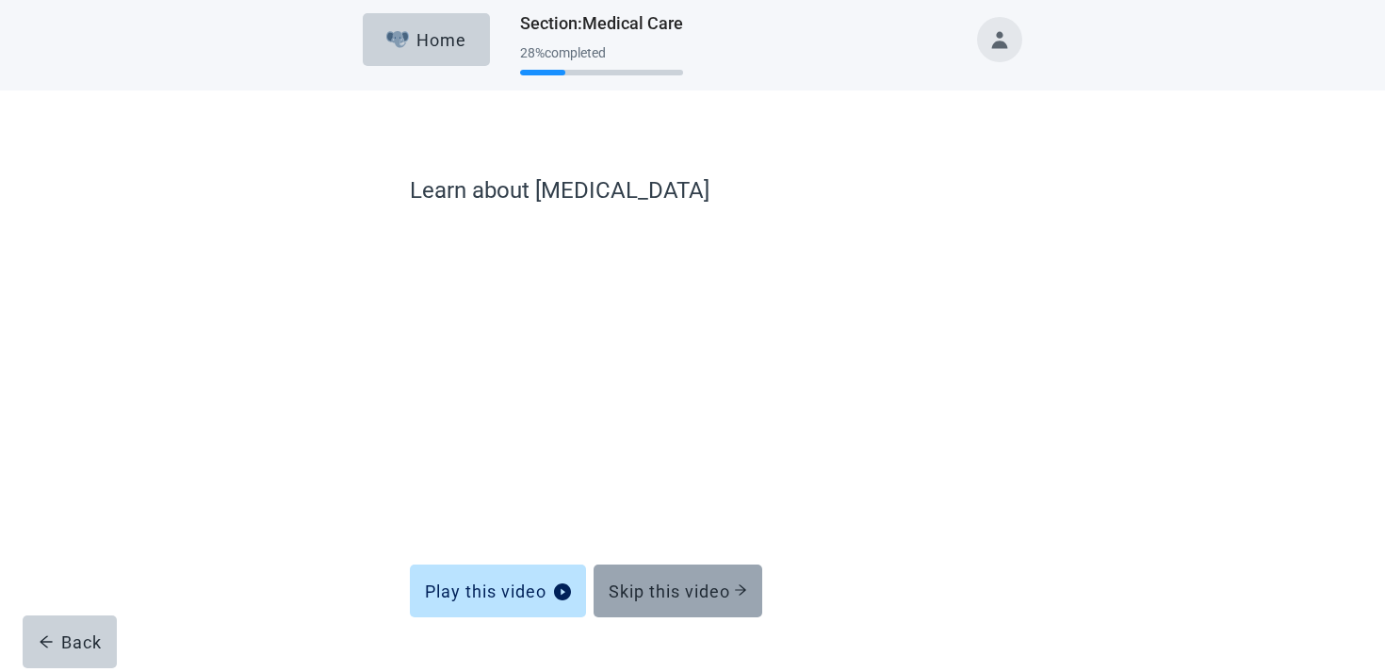
click at [627, 592] on div "Skip this video" at bounding box center [678, 590] width 139 height 19
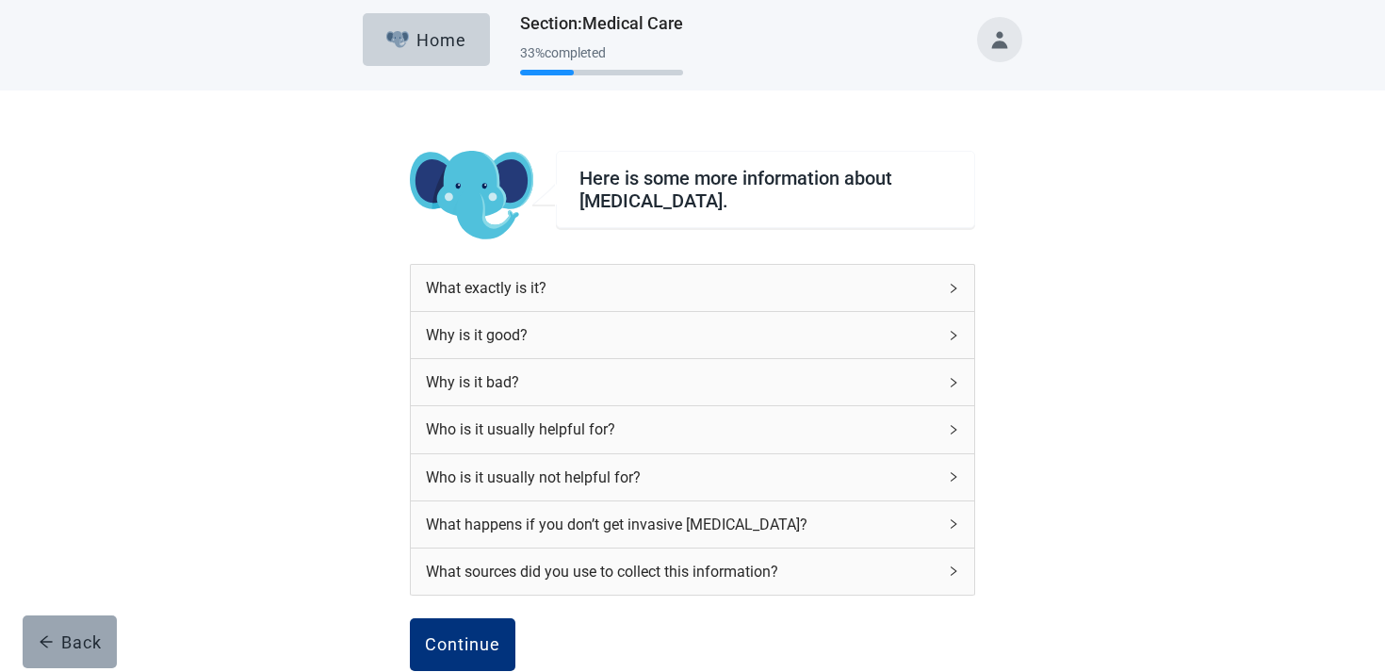
click at [92, 655] on button "Back" at bounding box center [70, 641] width 94 height 53
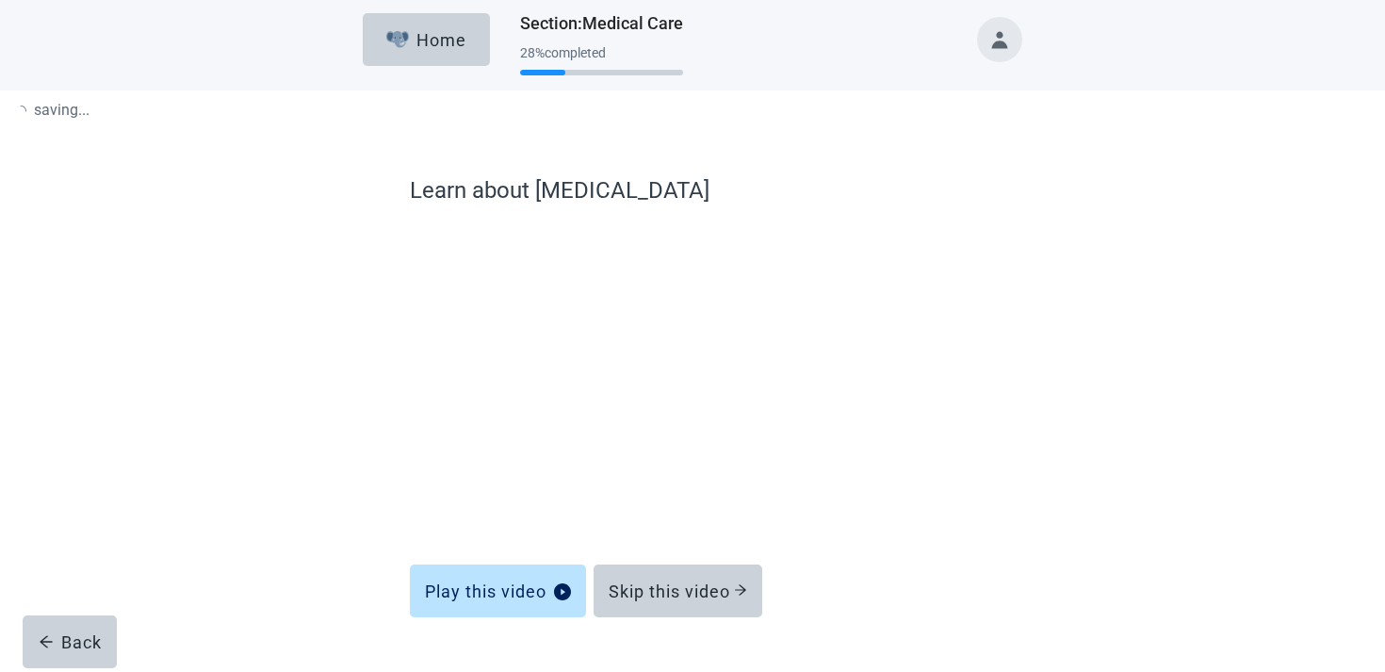
click at [92, 655] on button "Back" at bounding box center [70, 641] width 94 height 53
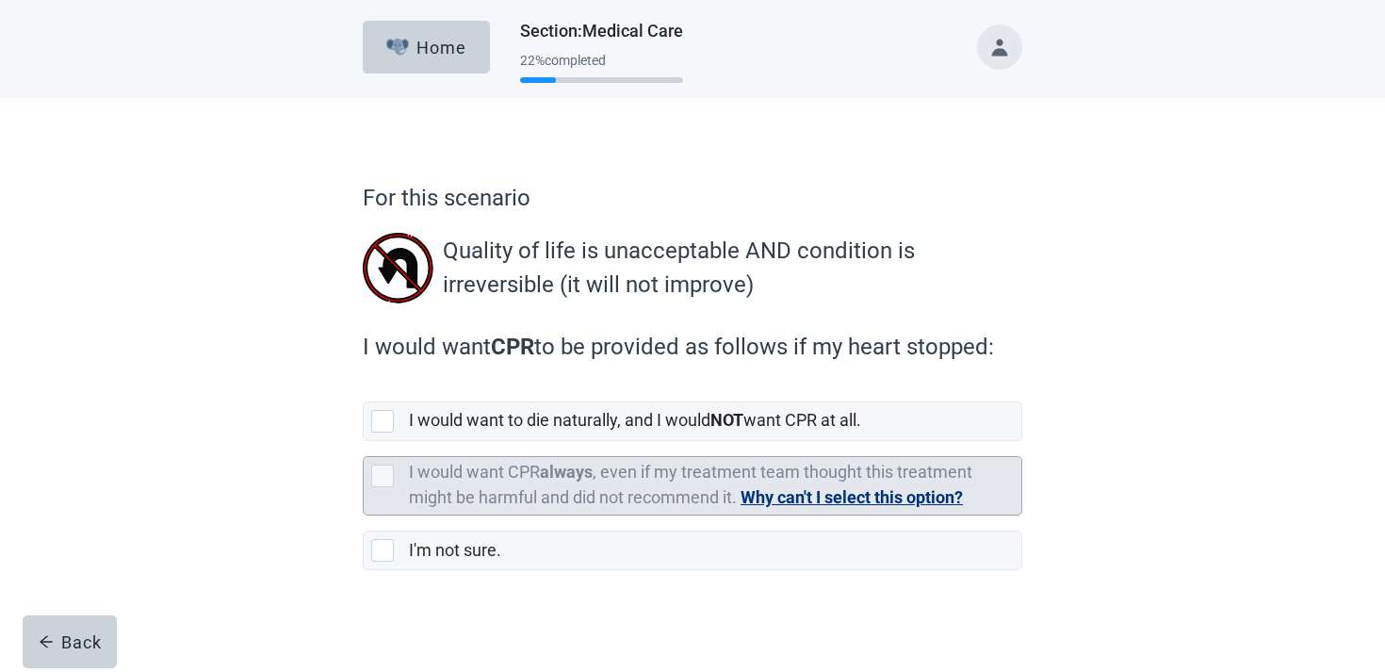
scroll to position [8, 0]
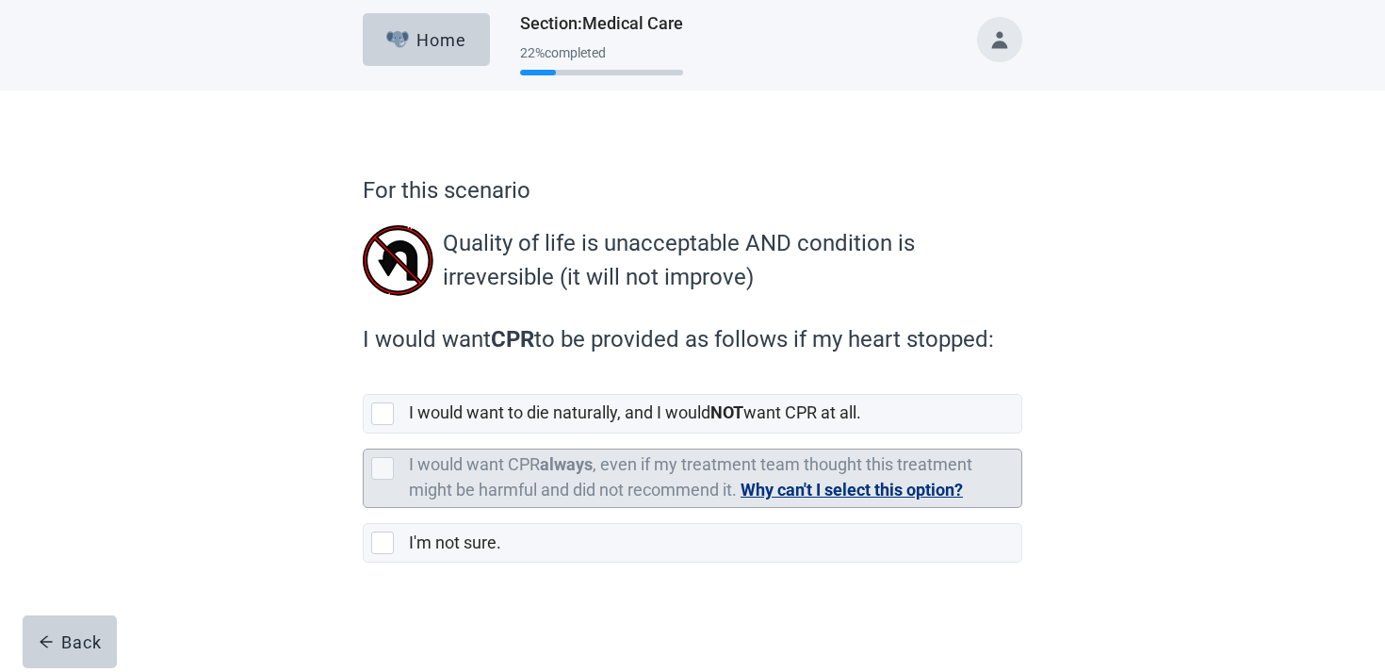
click at [891, 493] on button "Why can't I select this option?" at bounding box center [852, 490] width 222 height 26
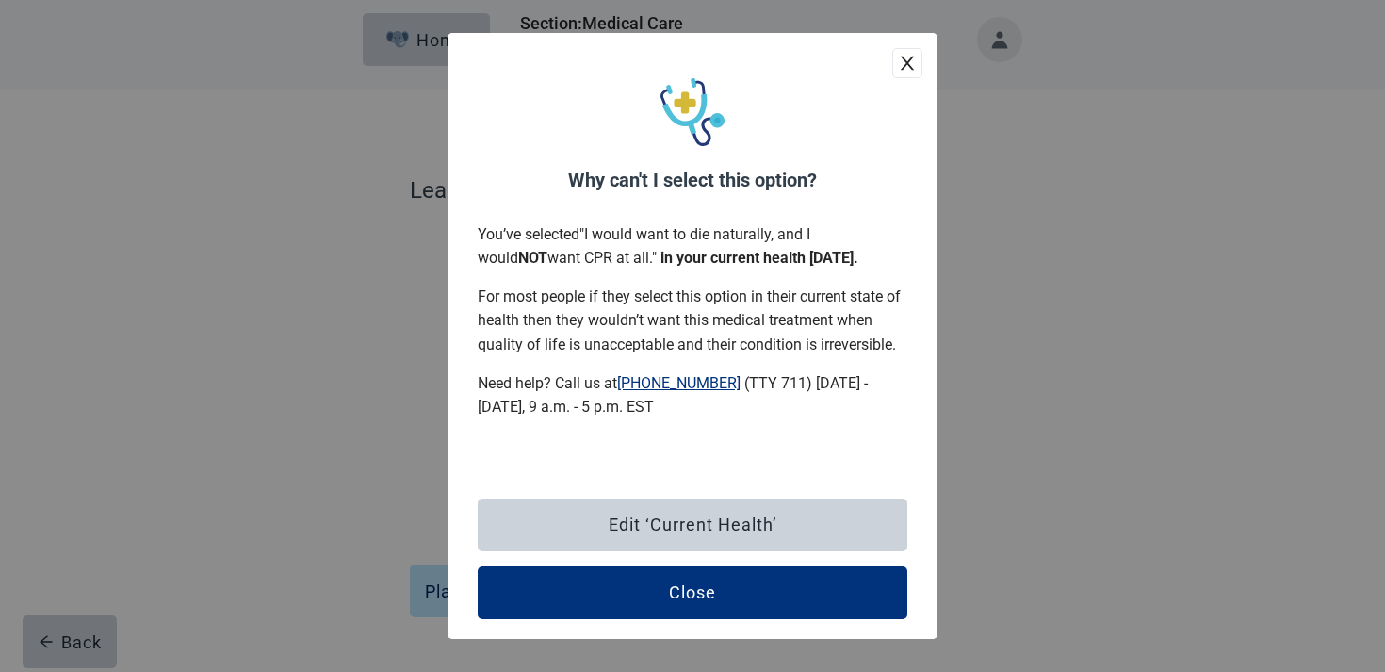
click at [908, 59] on icon "close" at bounding box center [907, 63] width 19 height 19
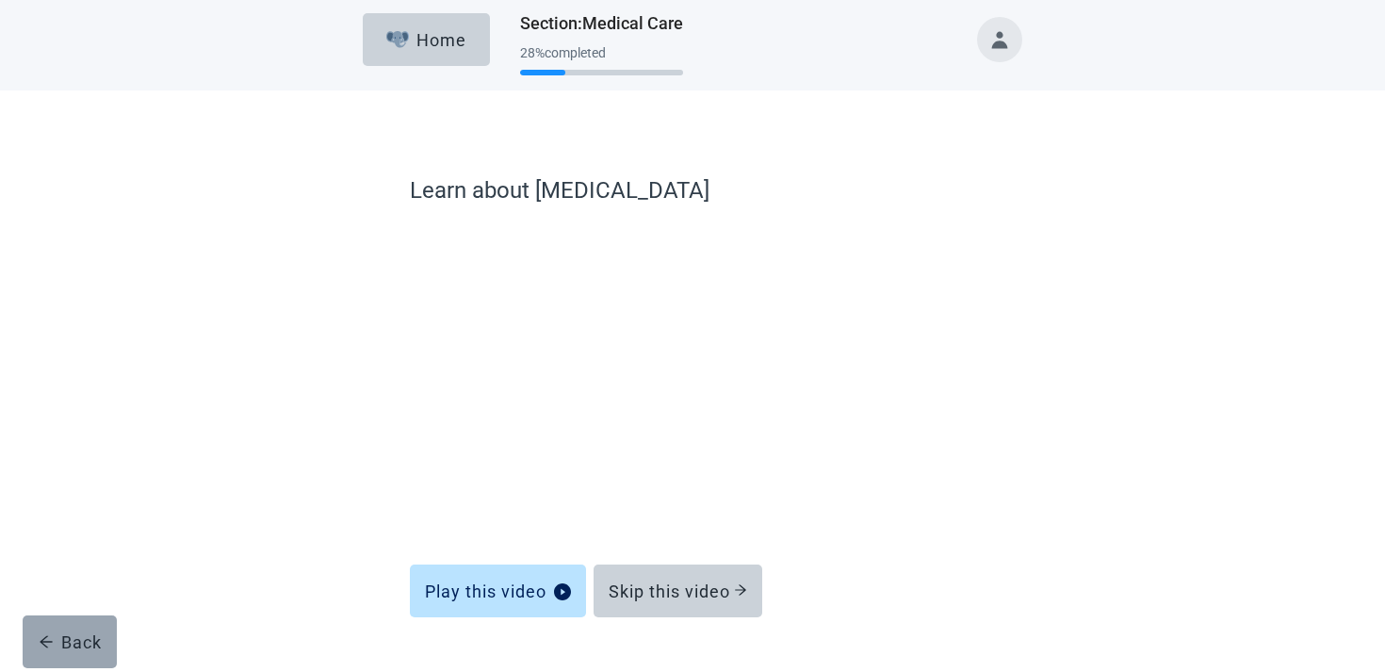
click at [56, 630] on button "Back" at bounding box center [70, 641] width 94 height 53
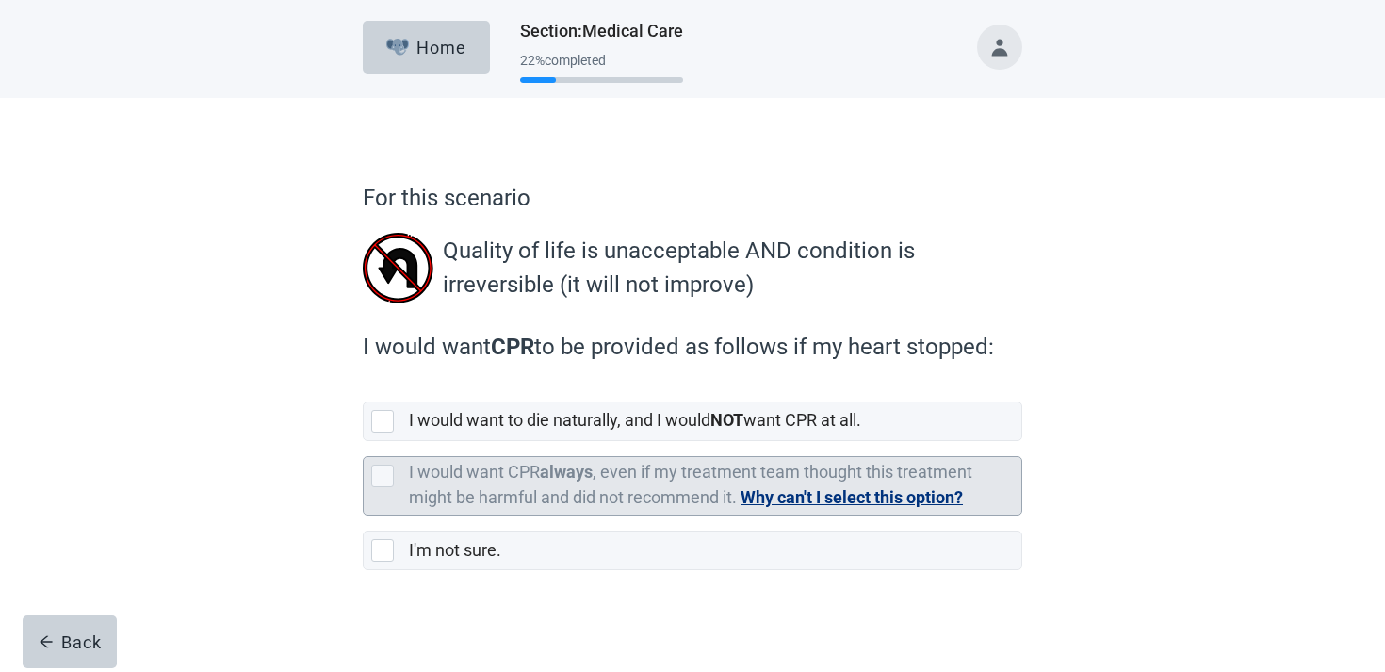
click at [863, 494] on button "Why can't I select this option?" at bounding box center [852, 497] width 222 height 26
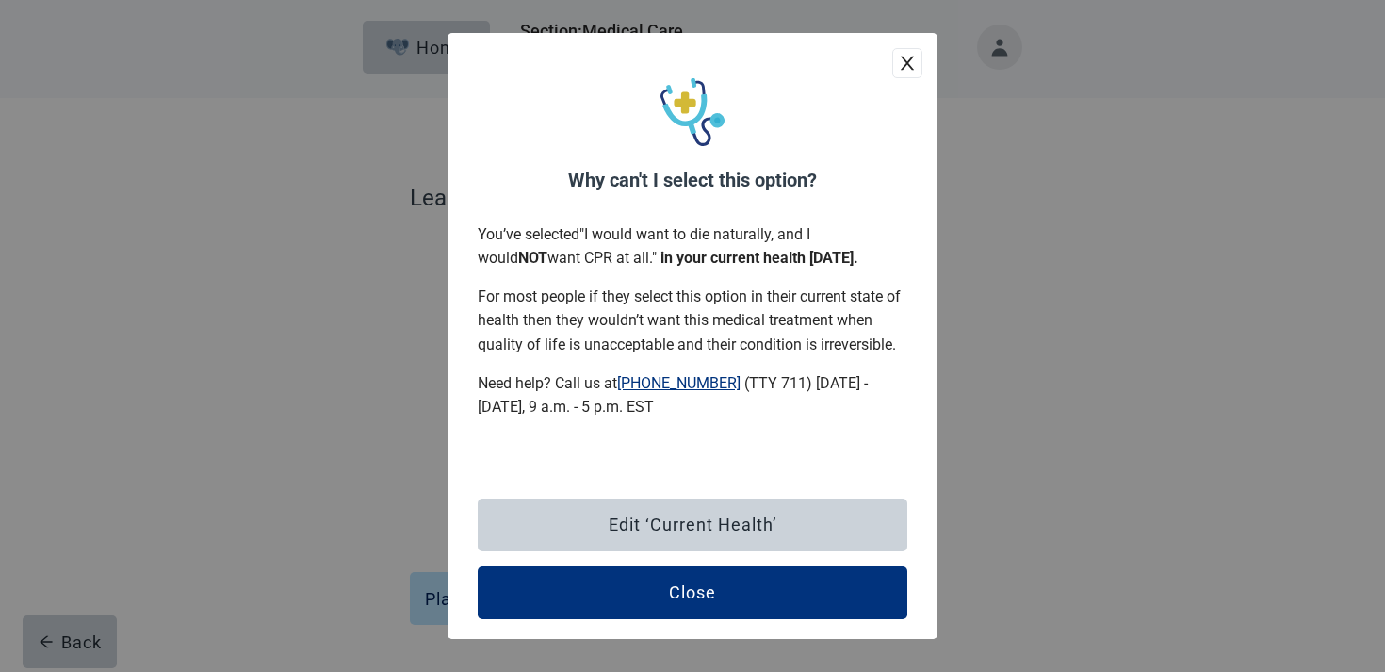
click at [906, 63] on icon "close" at bounding box center [907, 64] width 13 height 14
